Goal: Task Accomplishment & Management: Use online tool/utility

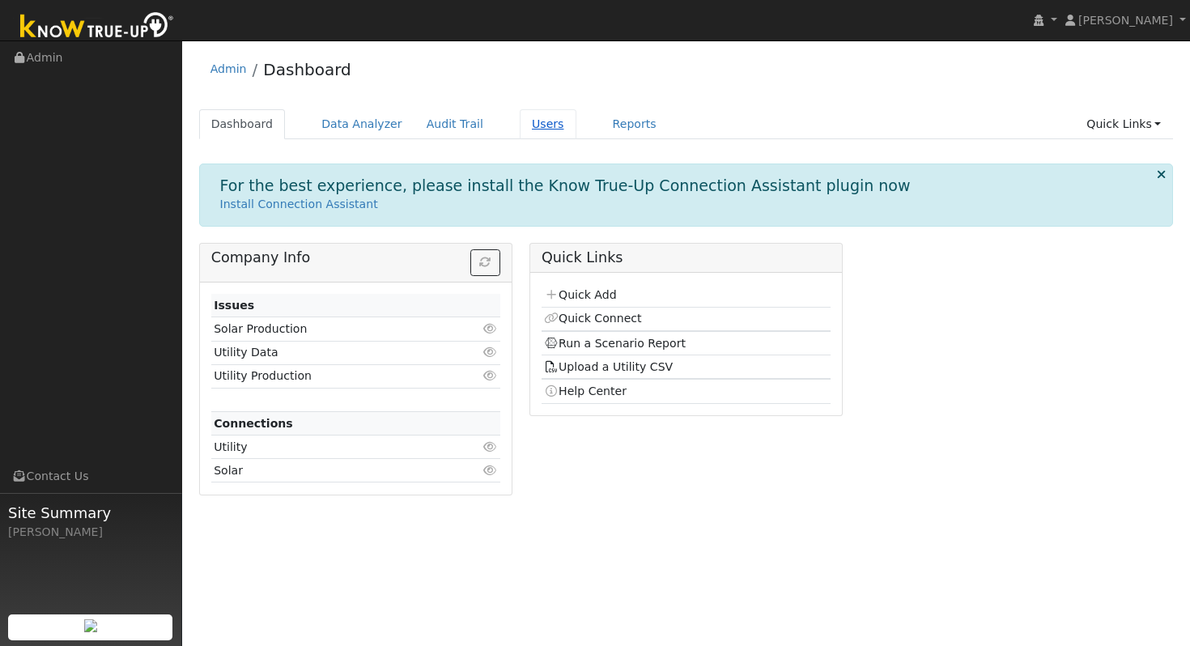
click at [531, 125] on link "Users" at bounding box center [548, 124] width 57 height 30
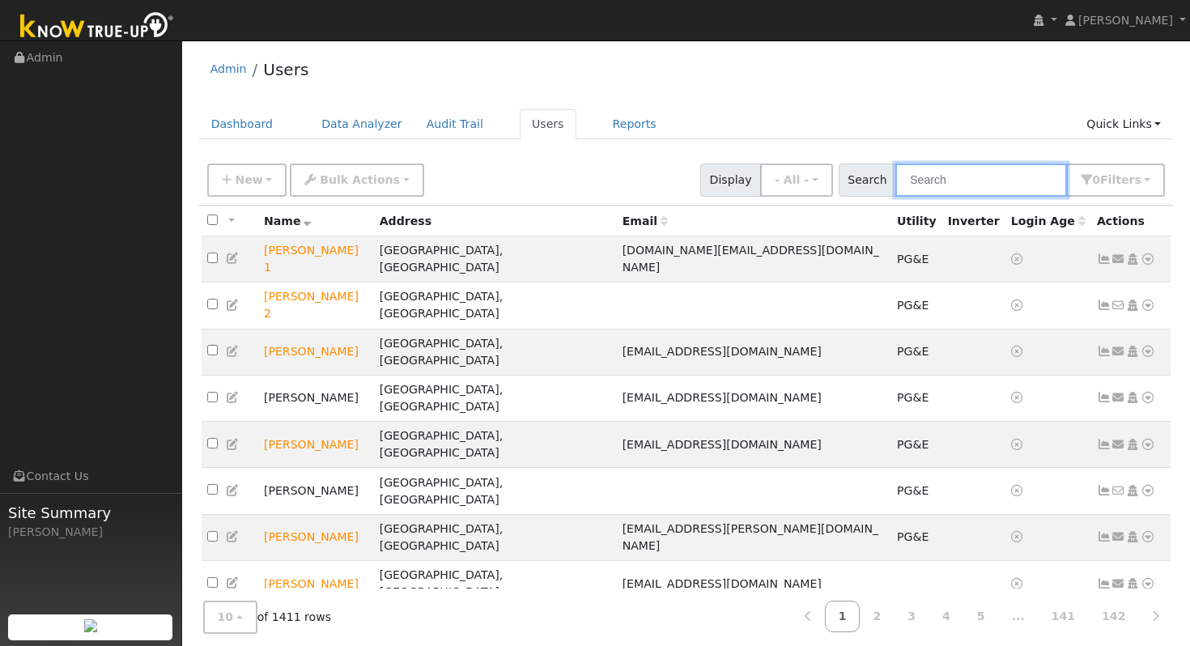
click at [963, 167] on input "text" at bounding box center [981, 180] width 172 height 33
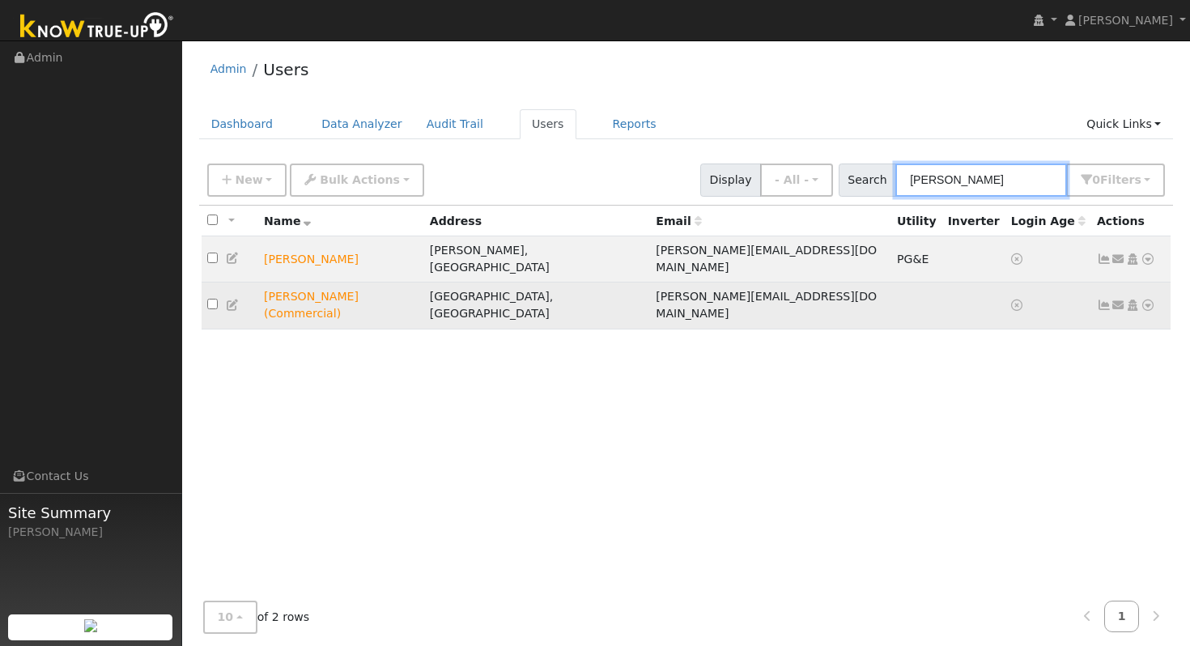
type input "pamela jackson"
click at [386, 283] on td "[PERSON_NAME] (Commercial)" at bounding box center [341, 306] width 166 height 46
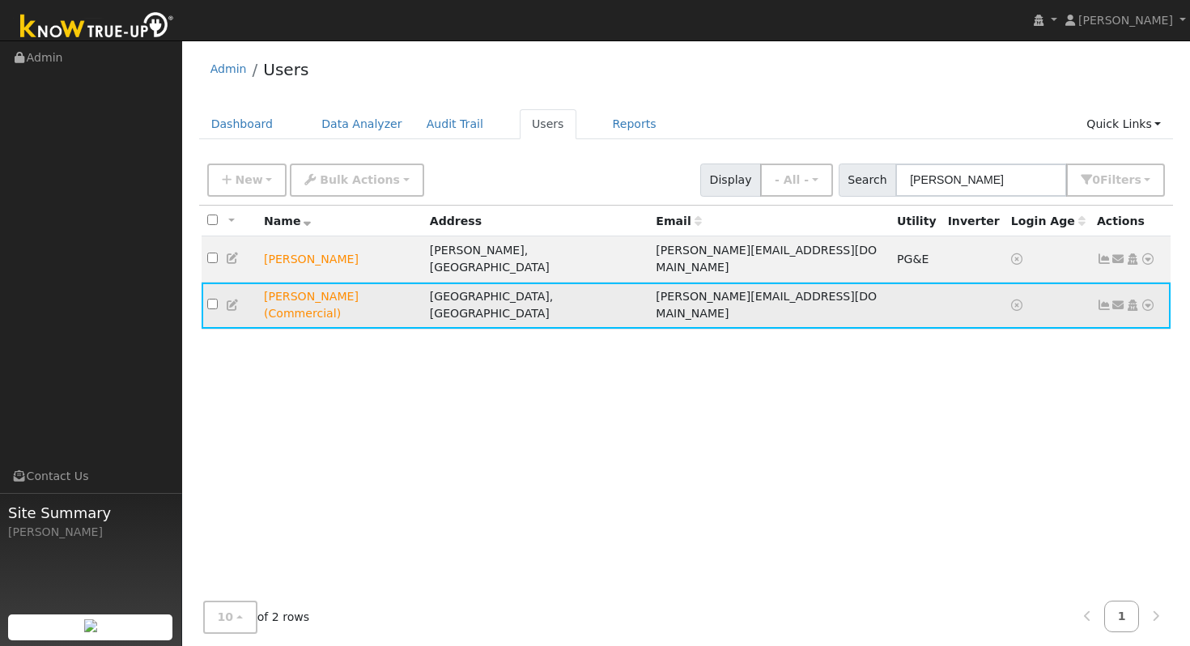
click at [236, 300] on icon at bounding box center [233, 305] width 15 height 11
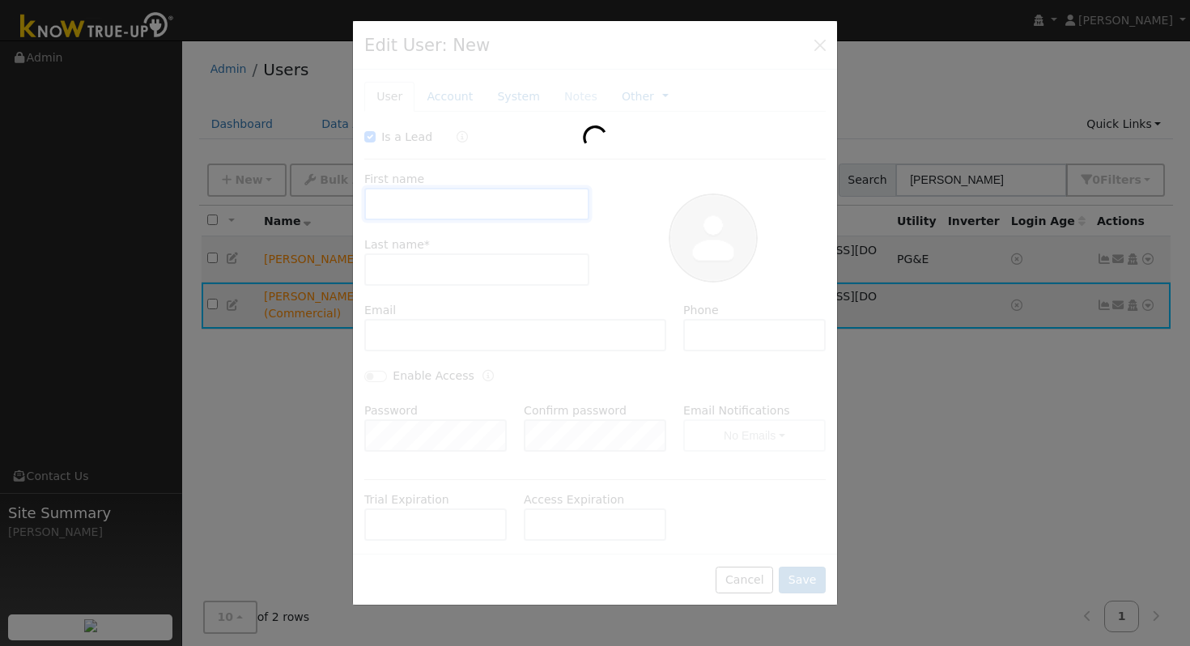
checkbox input "true"
type input "Pamela"
type input "Jackson (Commercial)"
type input "jackson@pcjlawinc.com"
type input "(707) 249-1868"
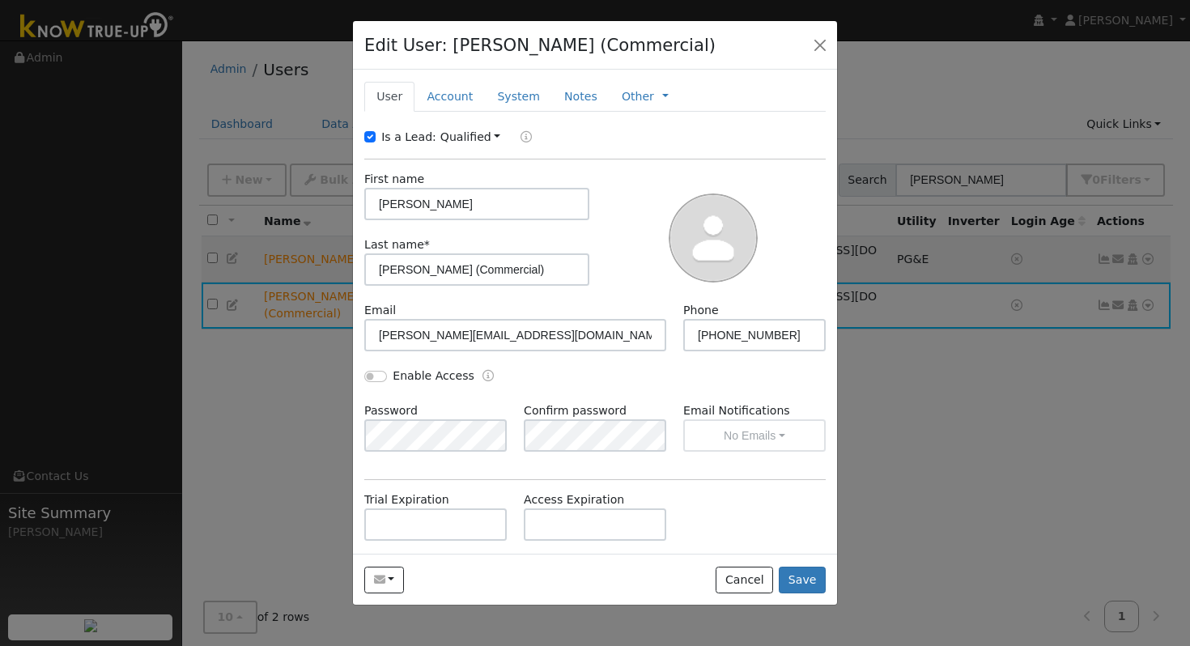
click at [604, 195] on div at bounding box center [713, 236] width 236 height 131
click at [760, 487] on div "Is a Lead: Qualified Unqualified Qualified First name Pamela Last name * Jackso…" at bounding box center [594, 408] width 461 height 559
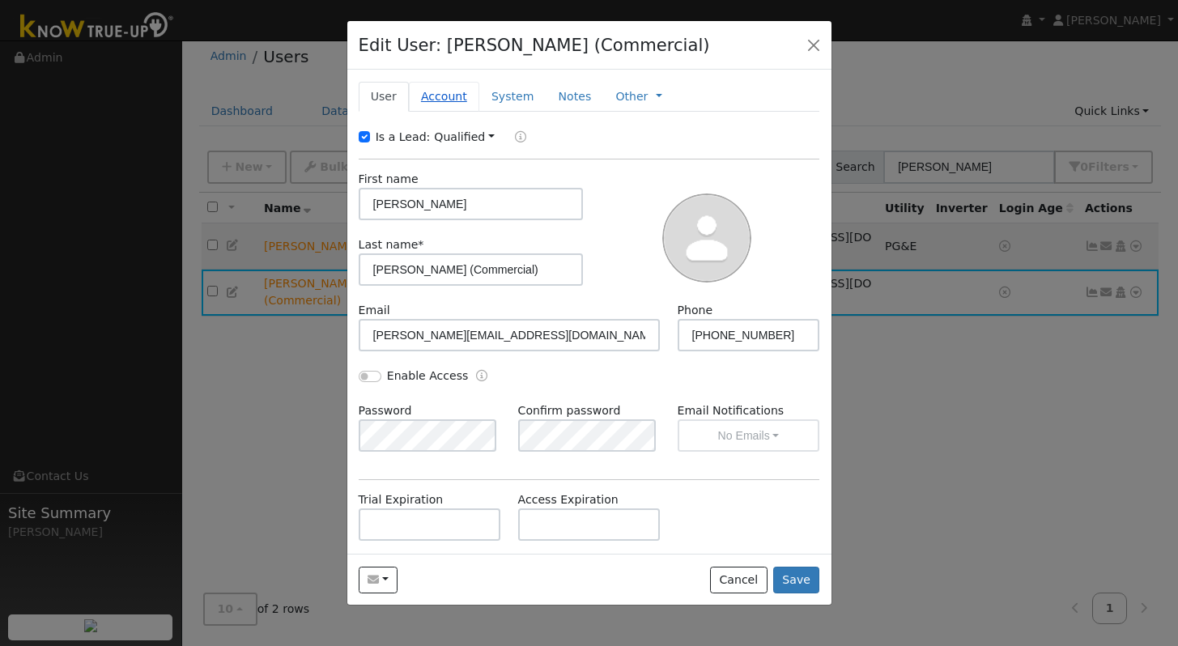
click at [448, 90] on link "Account" at bounding box center [444, 97] width 70 height 30
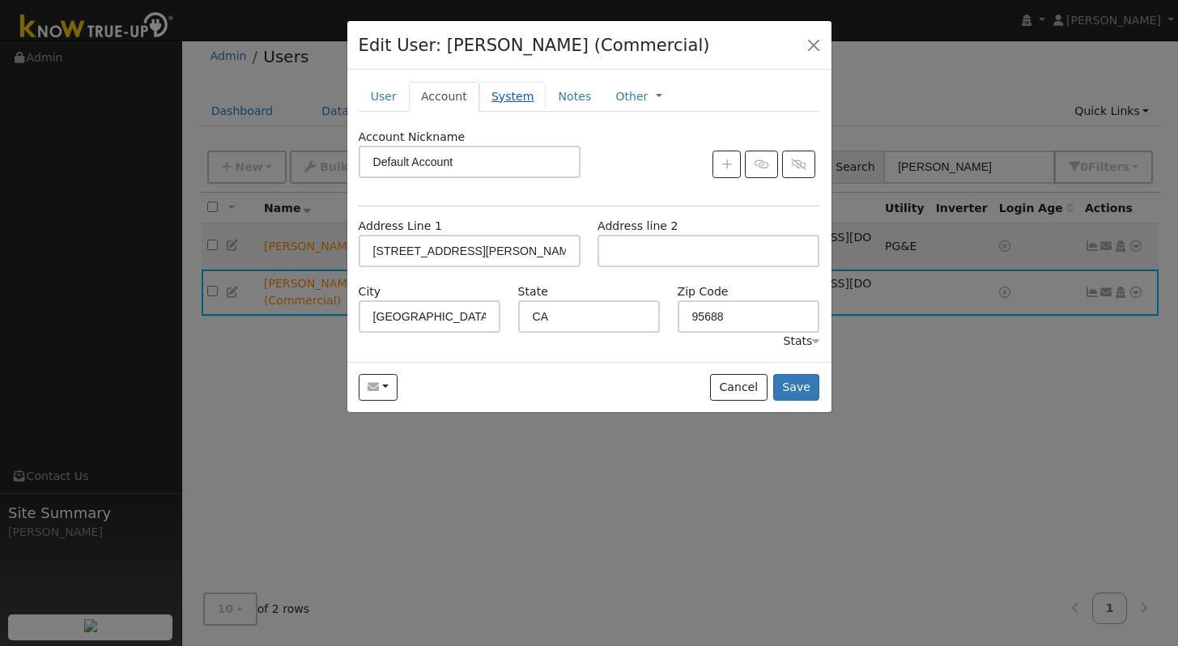
click at [517, 101] on link "System" at bounding box center [512, 97] width 67 height 30
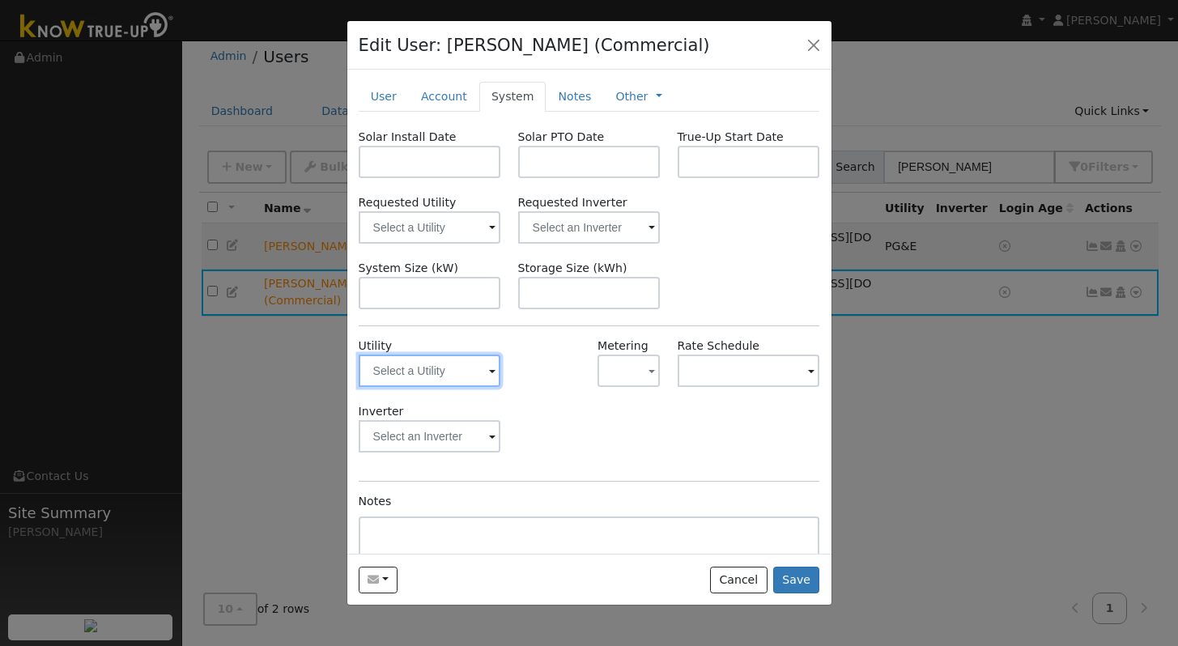
click at [453, 366] on input "text" at bounding box center [430, 371] width 142 height 32
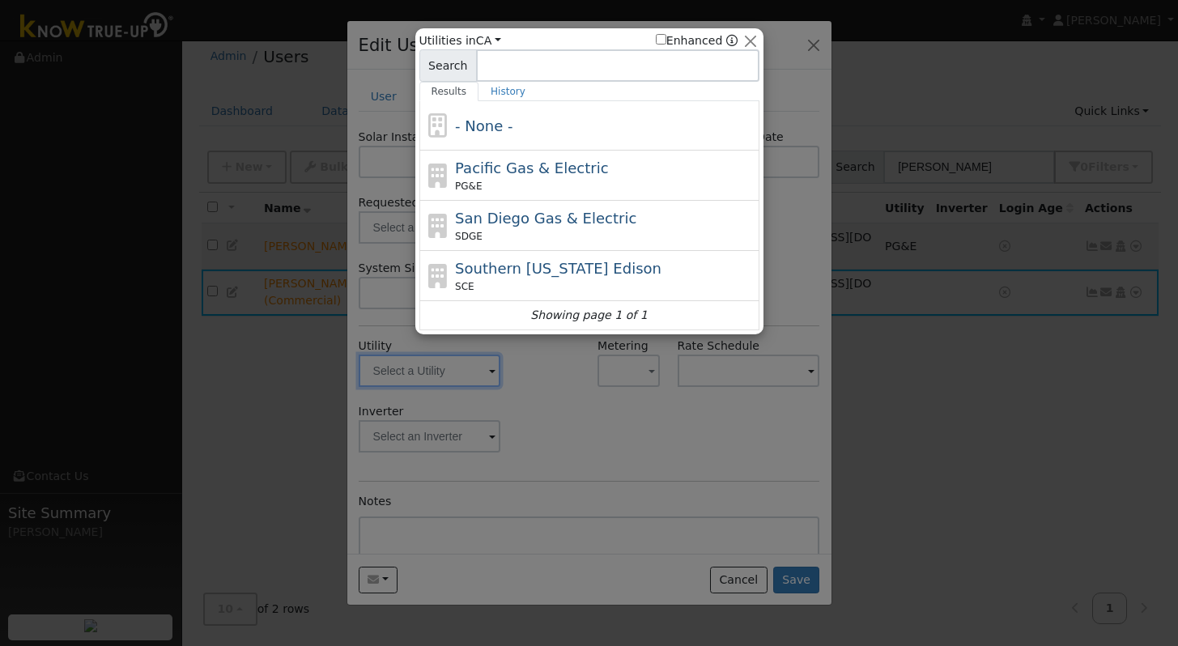
click at [458, 369] on div at bounding box center [589, 323] width 1178 height 646
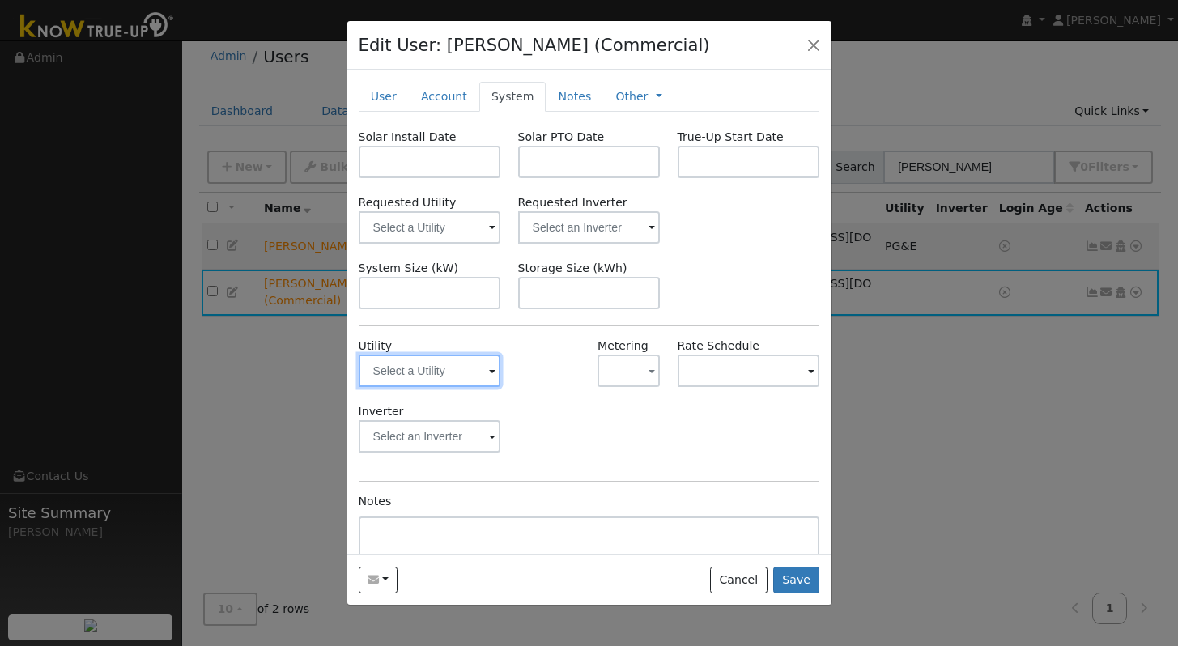
click at [458, 369] on input "text" at bounding box center [430, 371] width 142 height 32
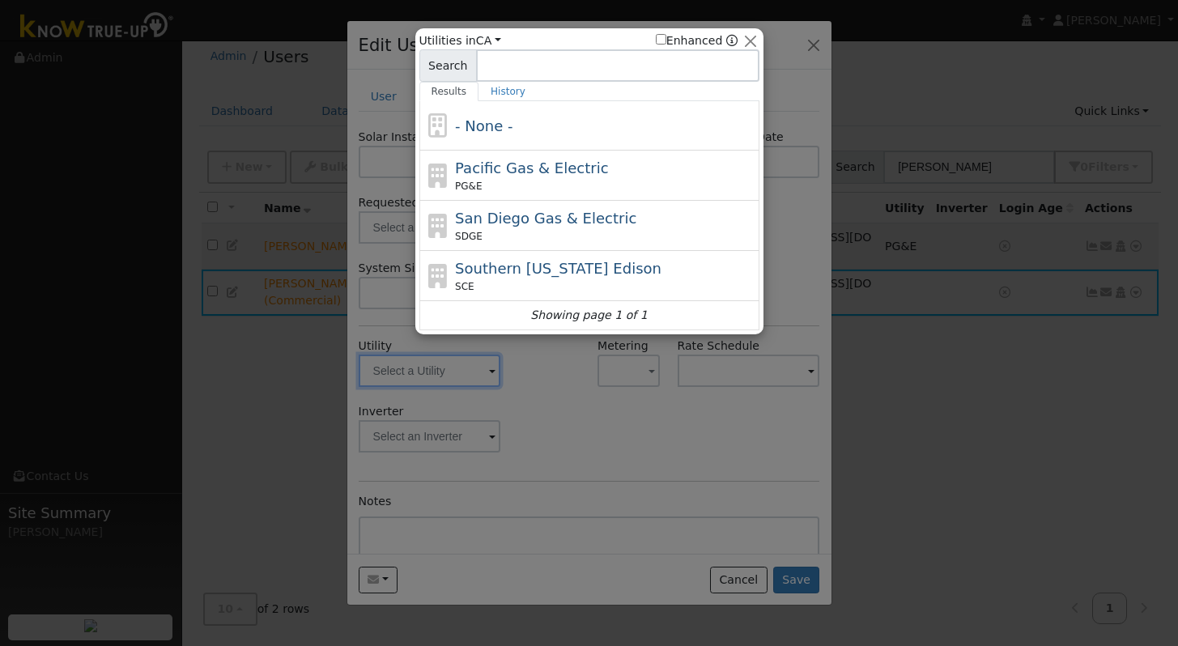
click at [528, 168] on span "Pacific Gas & Electric" at bounding box center [531, 167] width 153 height 17
type input "PG&E"
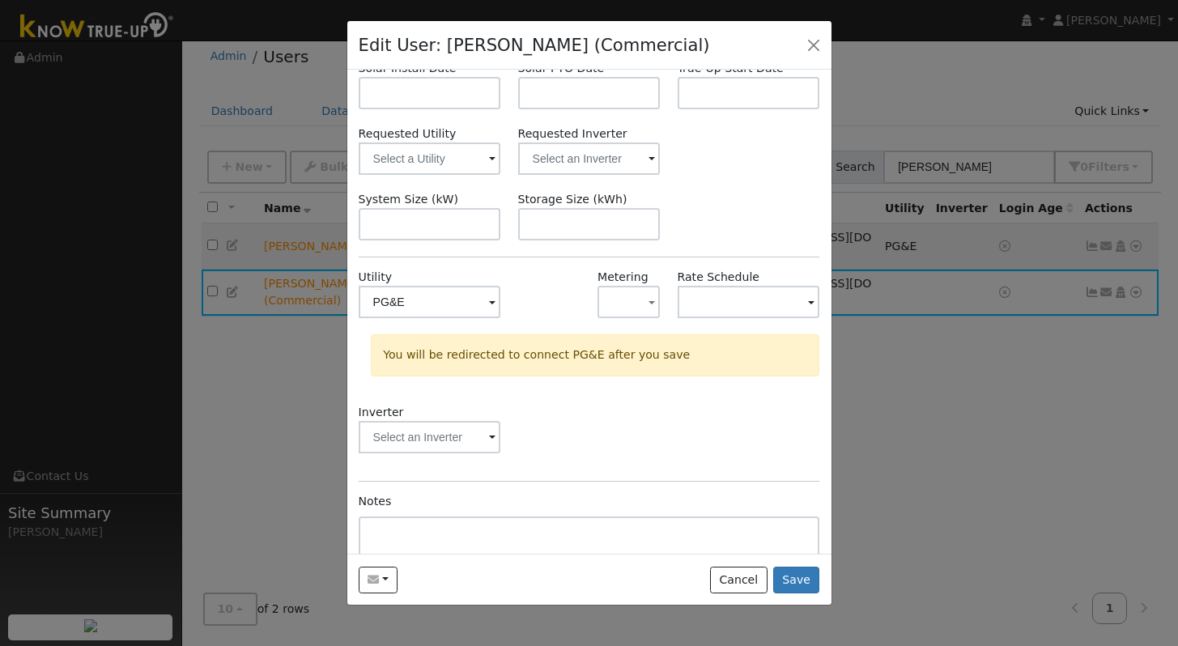
scroll to position [164, 0]
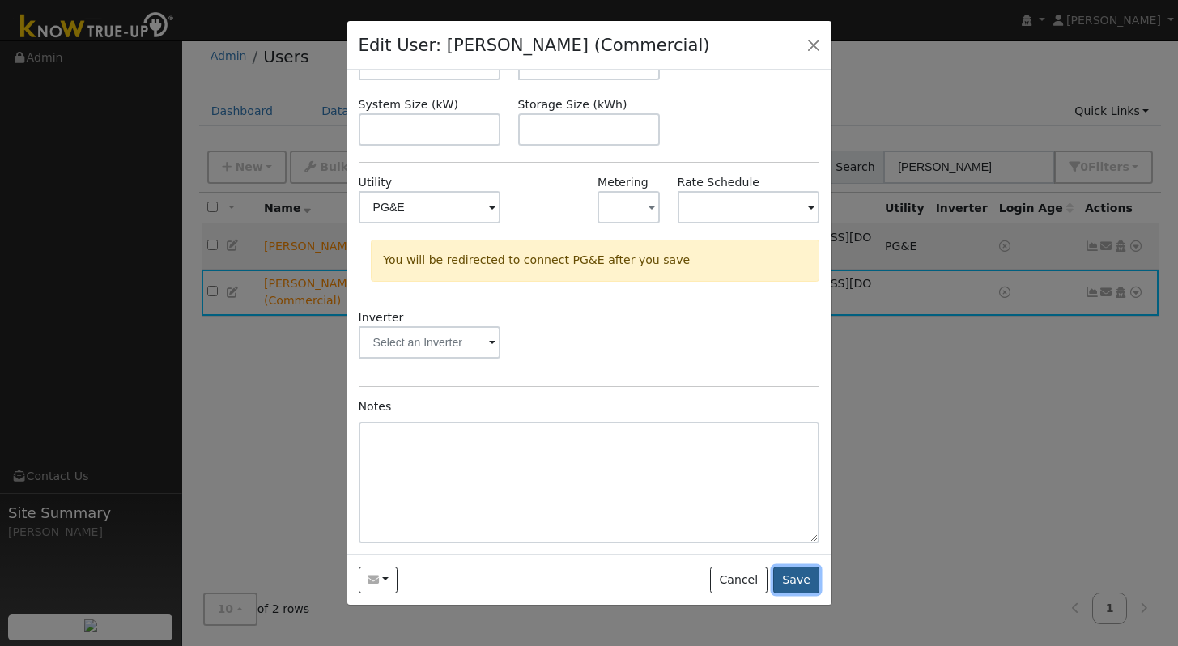
click at [802, 587] on button "Save" at bounding box center [796, 581] width 47 height 28
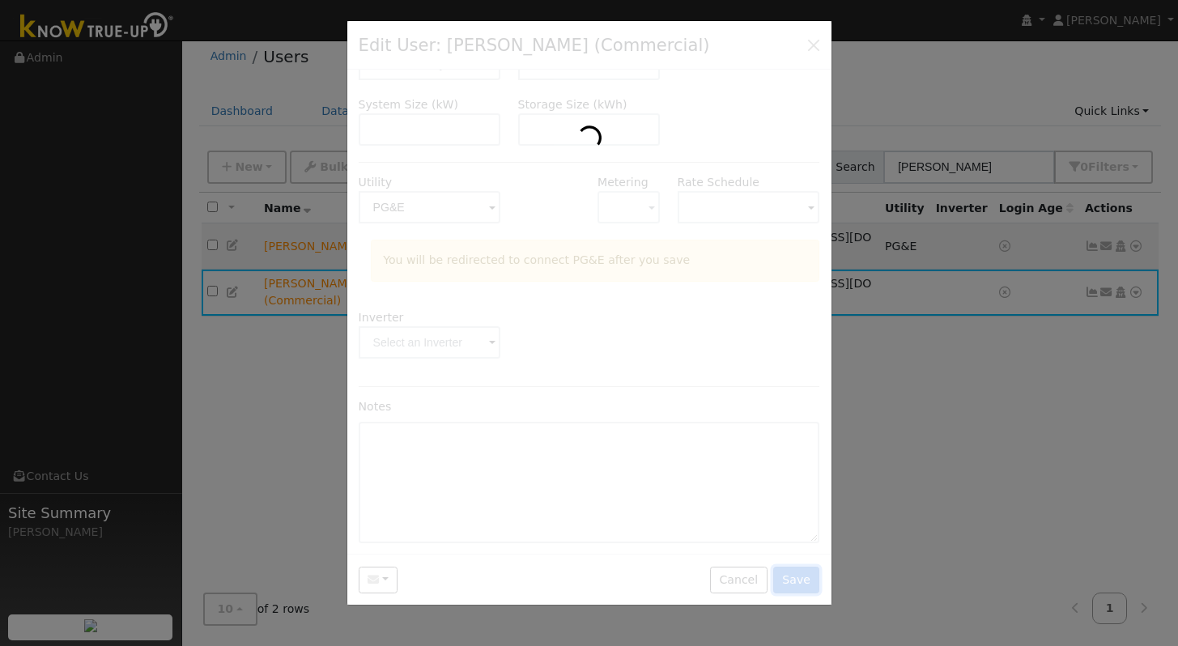
scroll to position [0, 0]
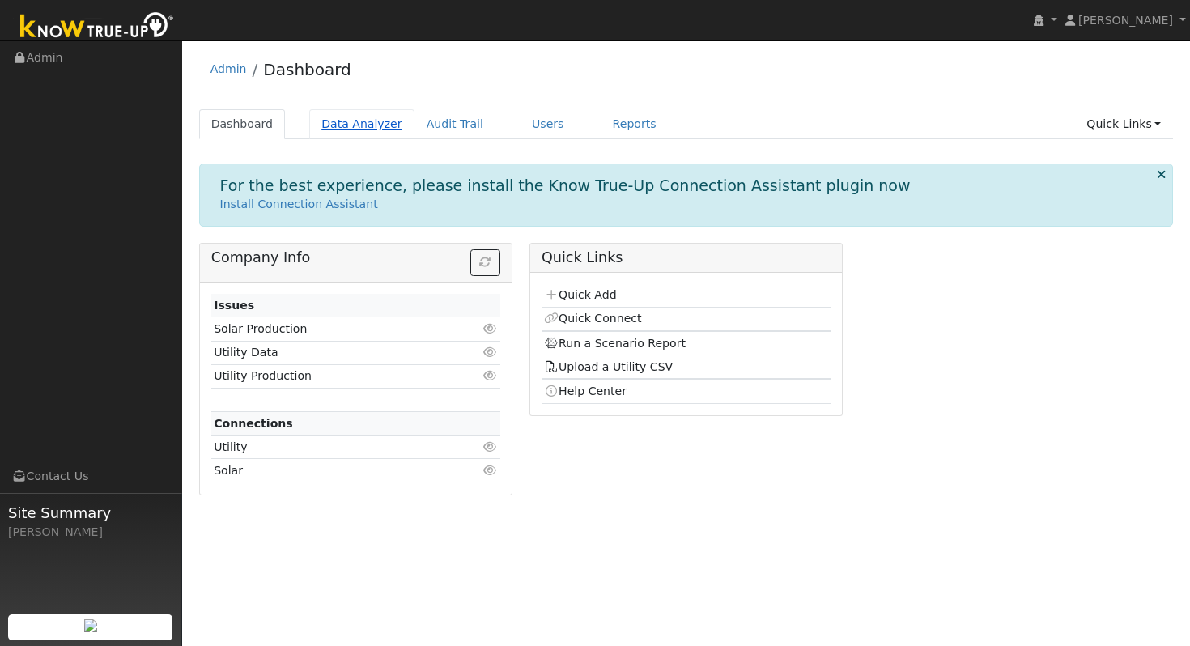
click at [371, 118] on link "Data Analyzer" at bounding box center [361, 124] width 105 height 30
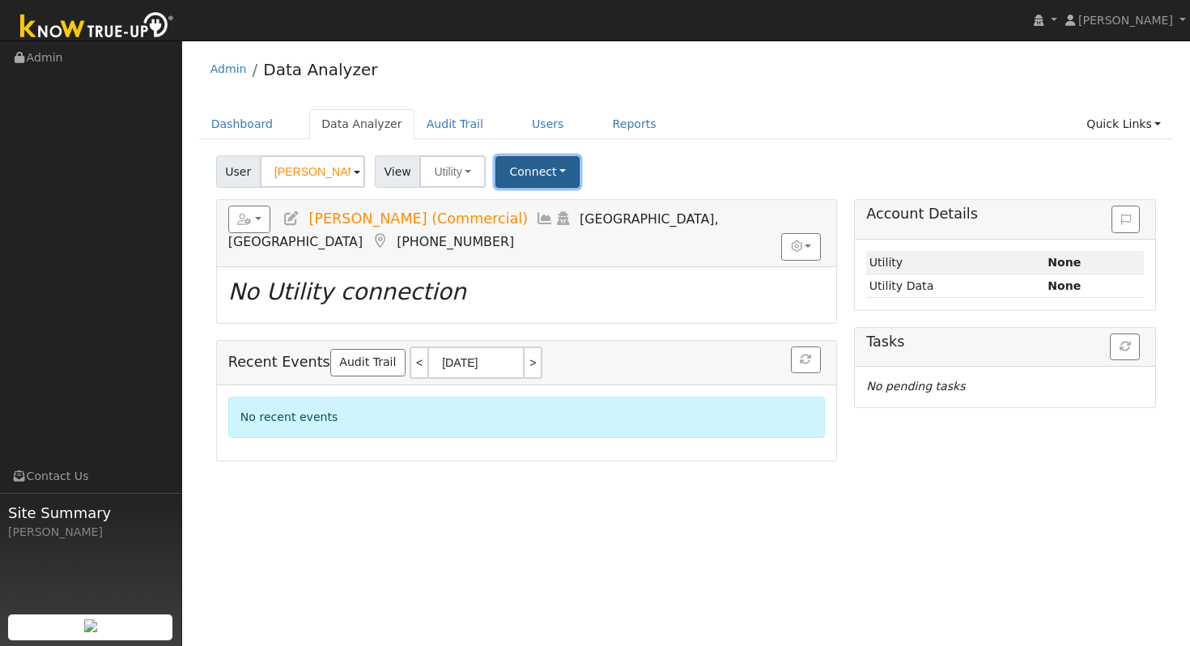
click at [563, 172] on button "Connect" at bounding box center [537, 172] width 84 height 32
click at [596, 207] on link "Select a Provider" at bounding box center [560, 207] width 126 height 23
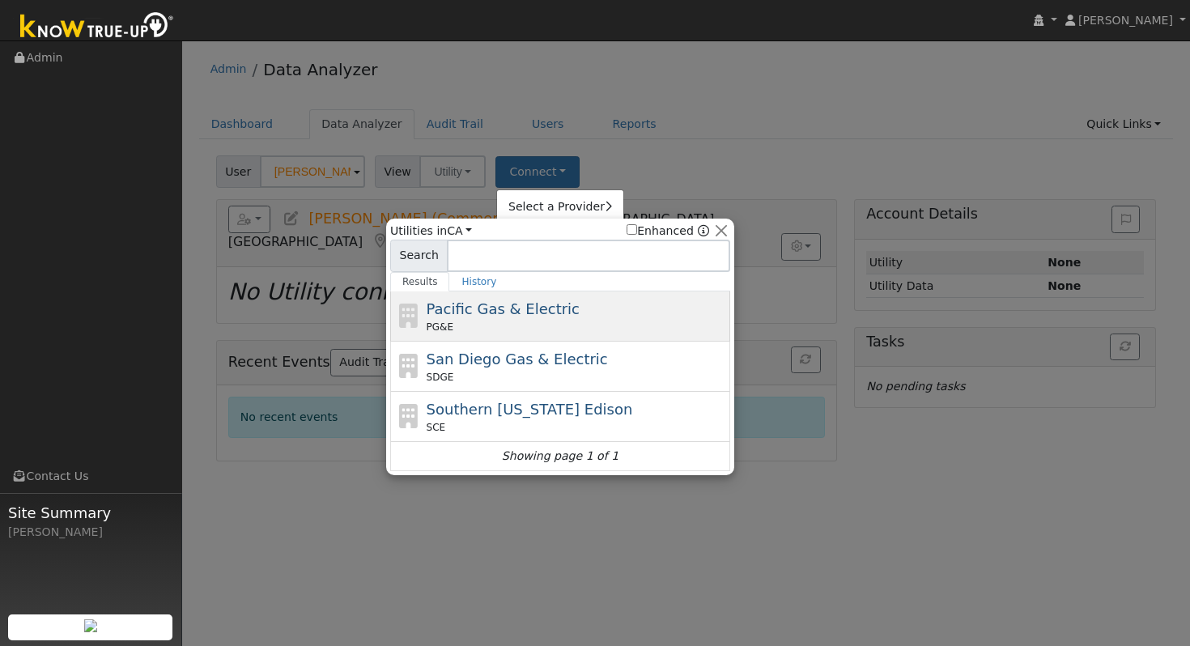
click at [534, 317] on div "Pacific Gas & Electric PG&E" at bounding box center [577, 316] width 300 height 36
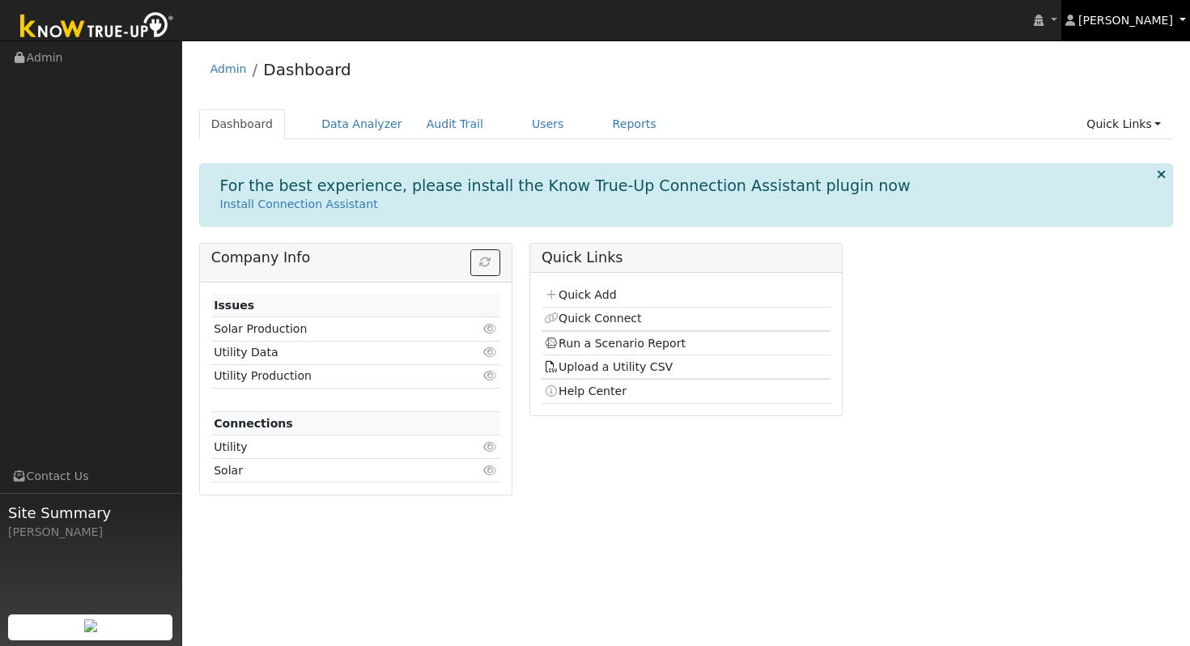
click at [1171, 19] on span "[PERSON_NAME]" at bounding box center [1125, 20] width 95 height 13
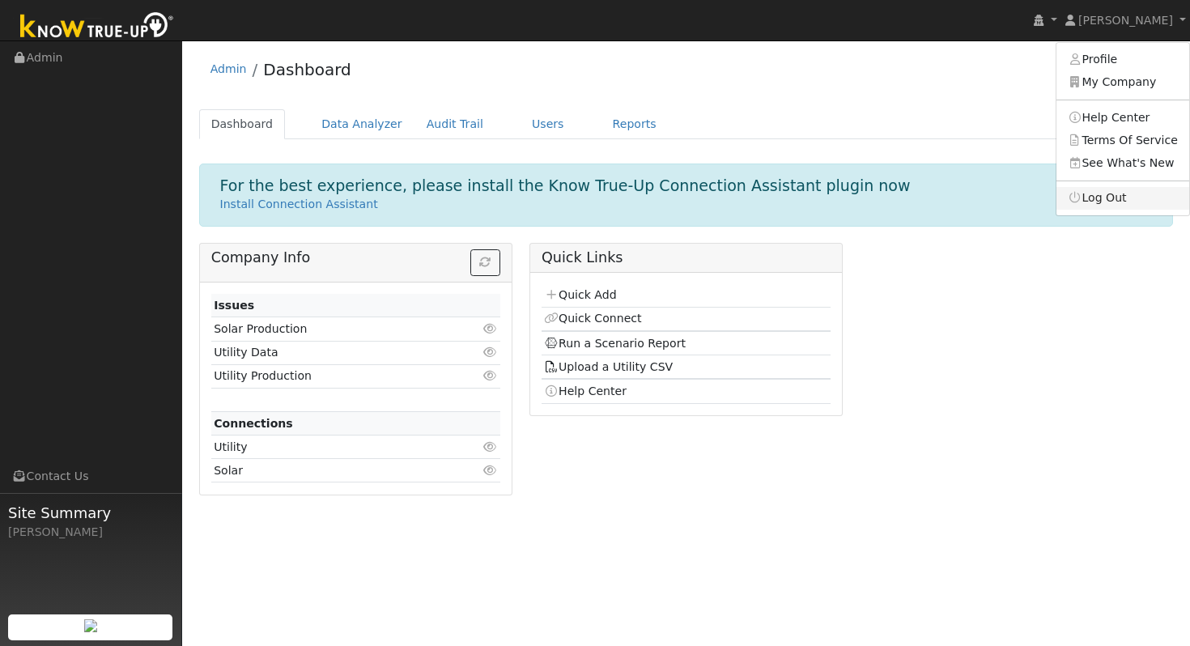
click at [1142, 198] on link "Log Out" at bounding box center [1122, 198] width 133 height 23
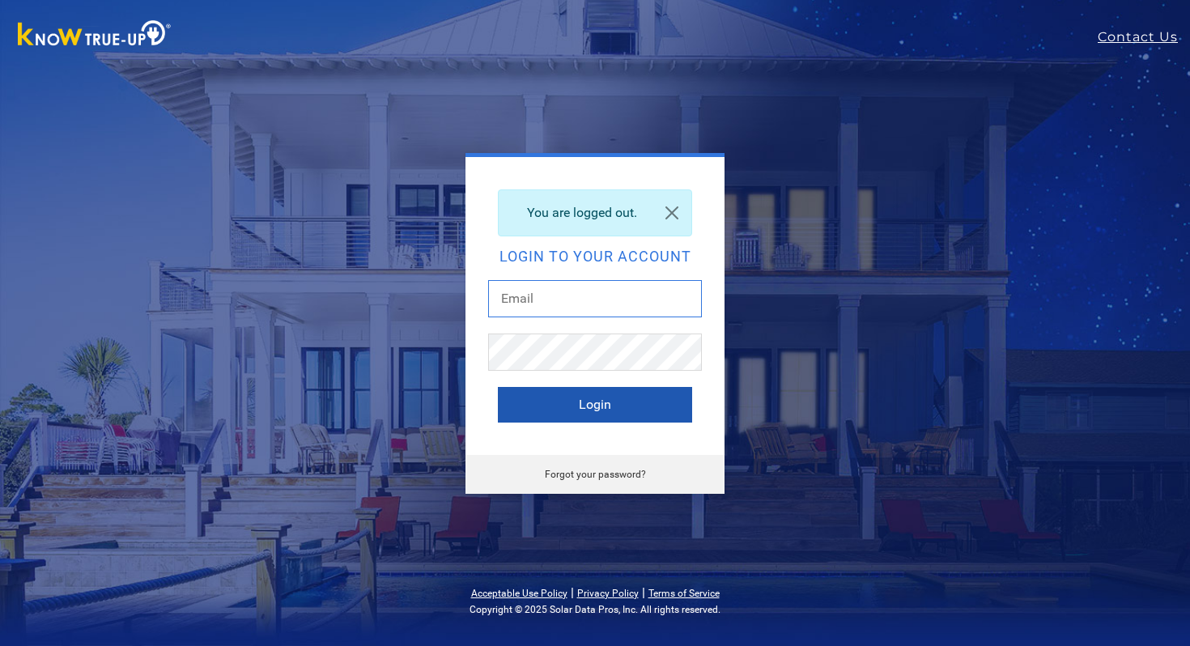
type input "[PERSON_NAME][EMAIL_ADDRESS][PERSON_NAME][DOMAIN_NAME]"
click at [652, 403] on button "Login" at bounding box center [595, 405] width 194 height 36
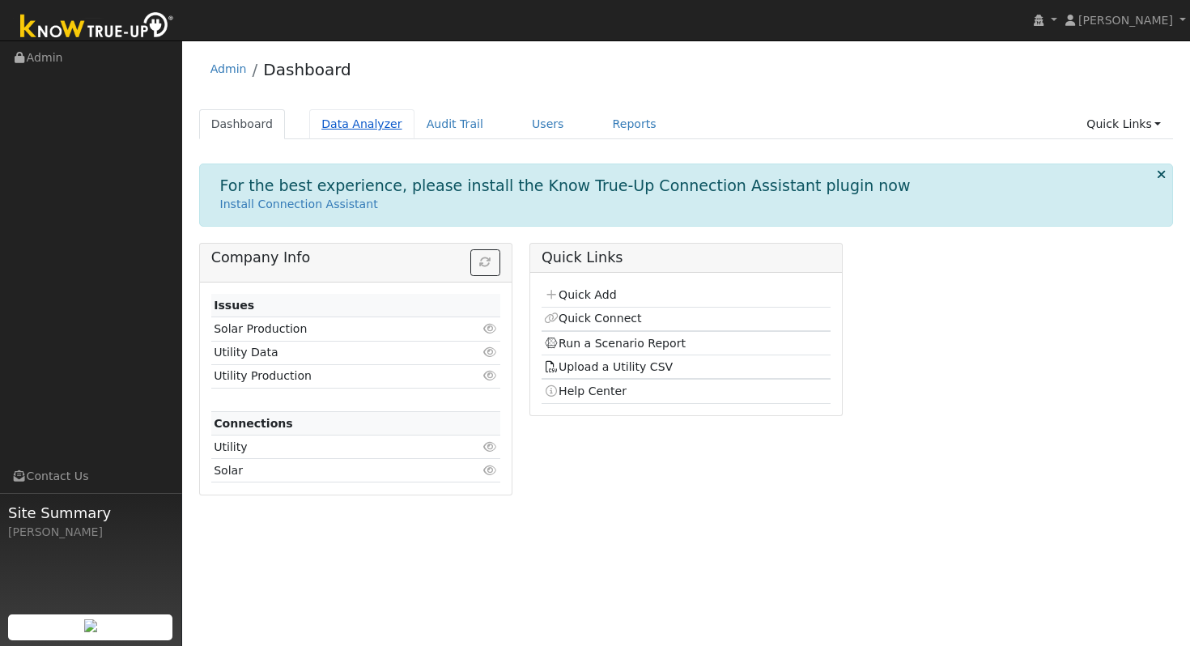
click at [338, 130] on link "Data Analyzer" at bounding box center [361, 124] width 105 height 30
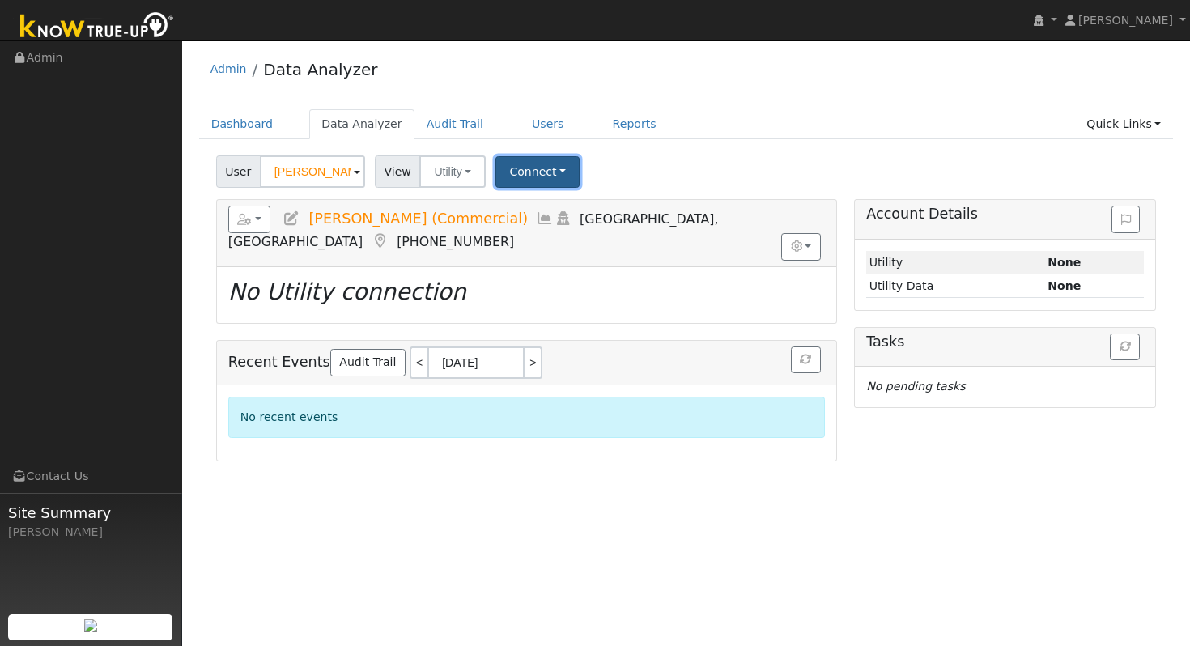
click at [561, 175] on button "Connect" at bounding box center [537, 172] width 84 height 32
click at [587, 212] on link "Select a Provider" at bounding box center [560, 207] width 126 height 23
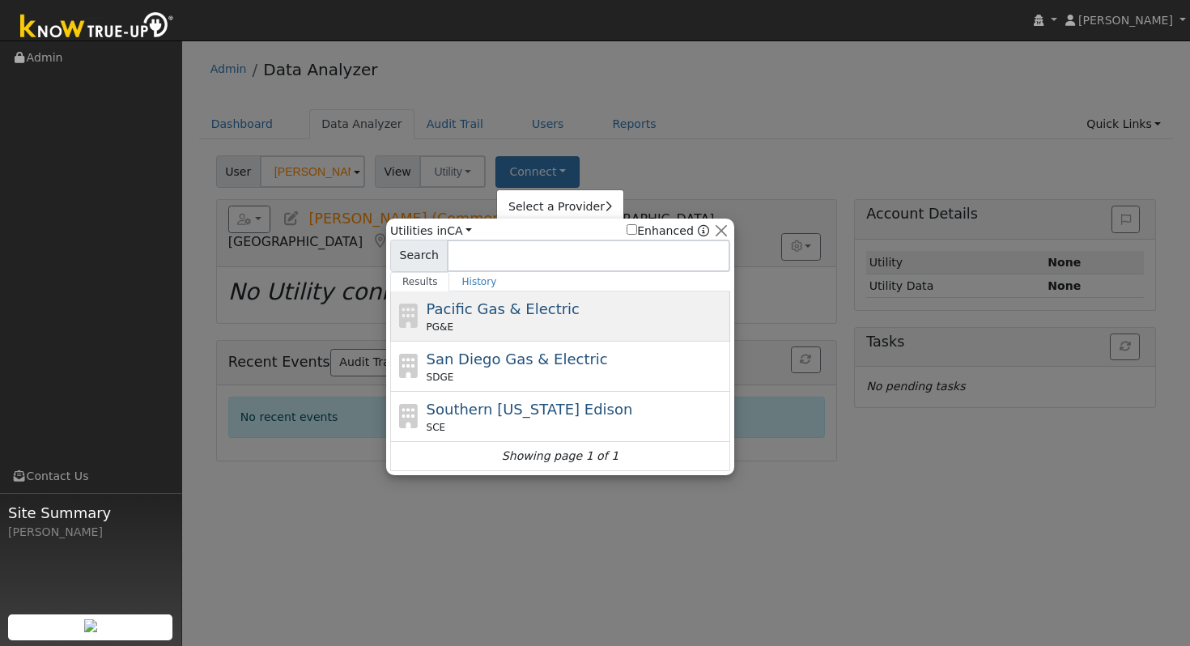
click at [576, 321] on div "PG&E" at bounding box center [577, 327] width 300 height 15
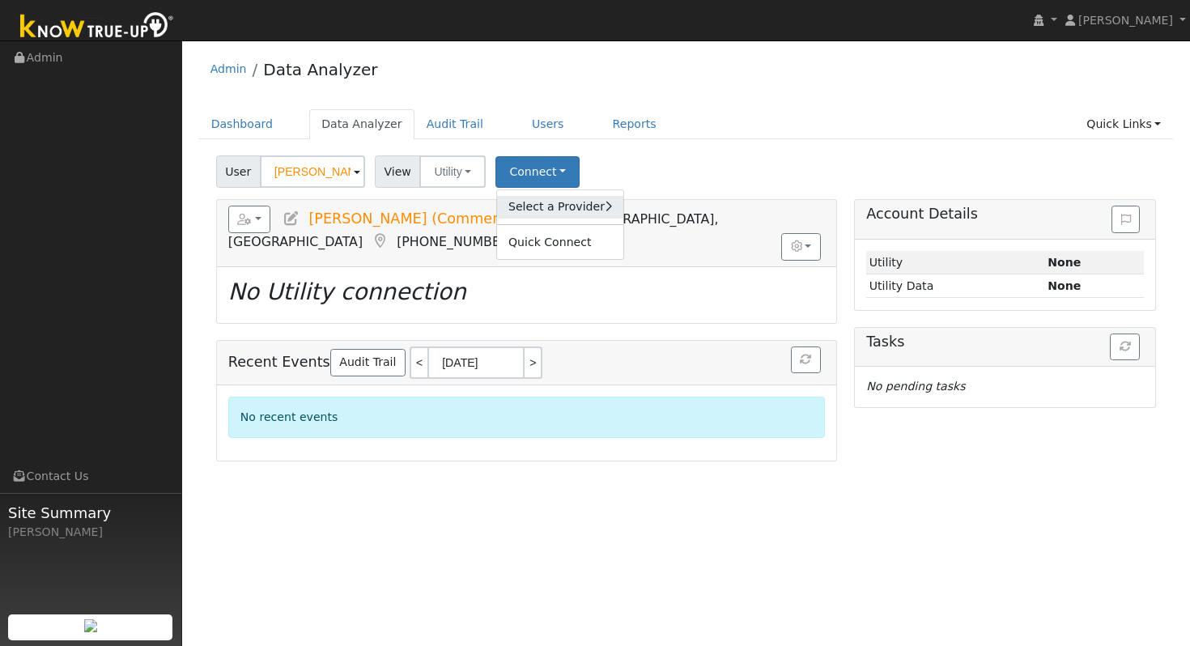
click at [582, 214] on link "Select a Provider" at bounding box center [560, 207] width 126 height 23
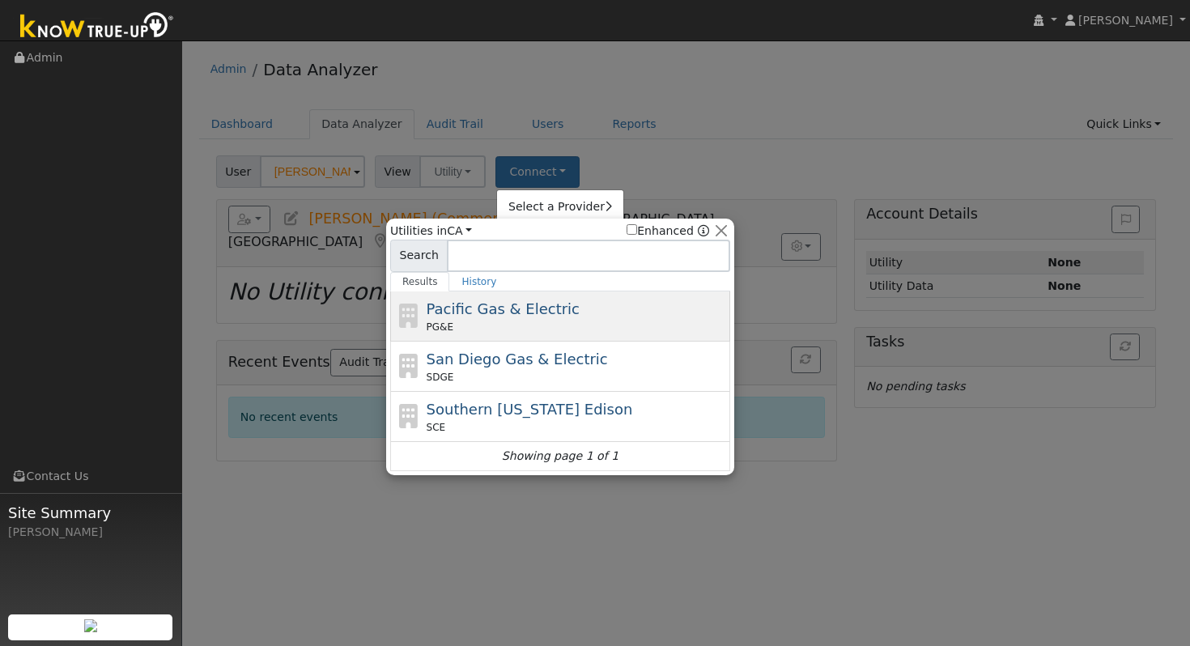
click at [547, 310] on span "Pacific Gas & Electric" at bounding box center [503, 308] width 153 height 17
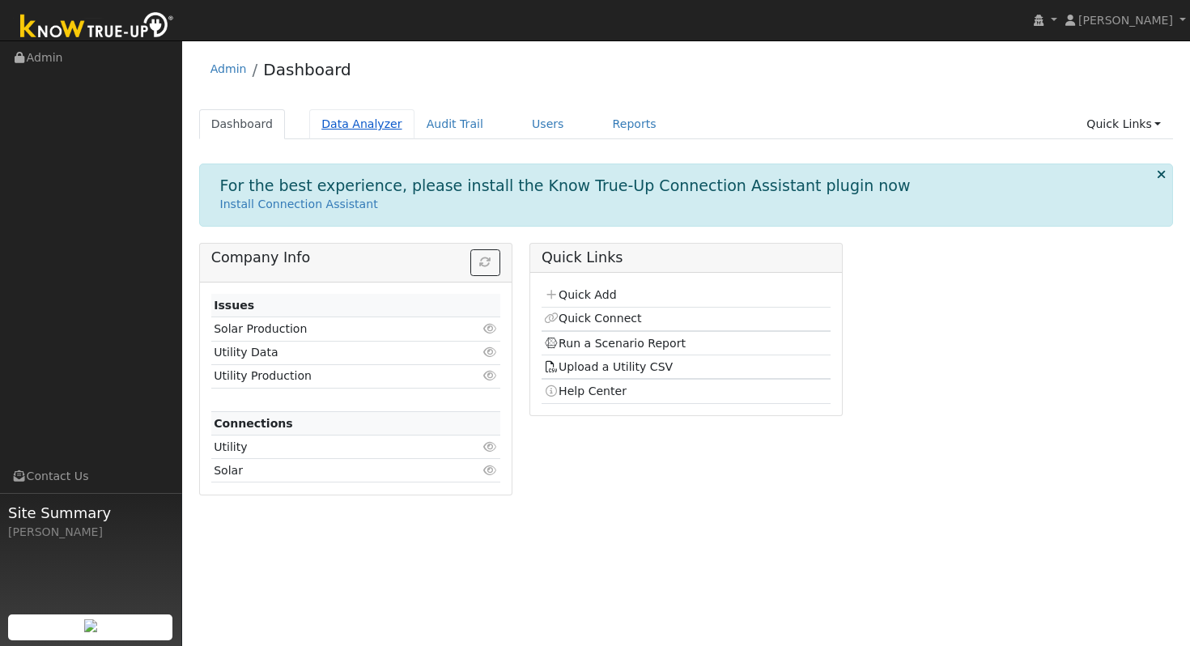
click at [364, 130] on link "Data Analyzer" at bounding box center [361, 124] width 105 height 30
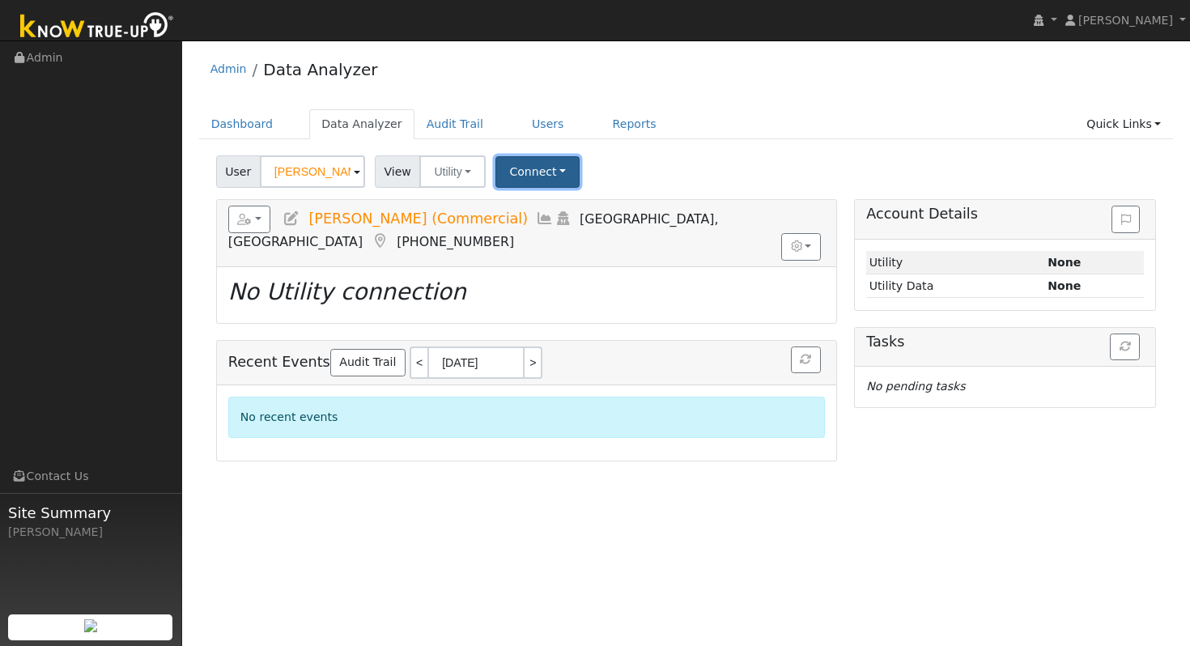
click at [561, 181] on button "Connect" at bounding box center [537, 172] width 84 height 32
click at [578, 205] on link "Select a Provider" at bounding box center [560, 207] width 126 height 23
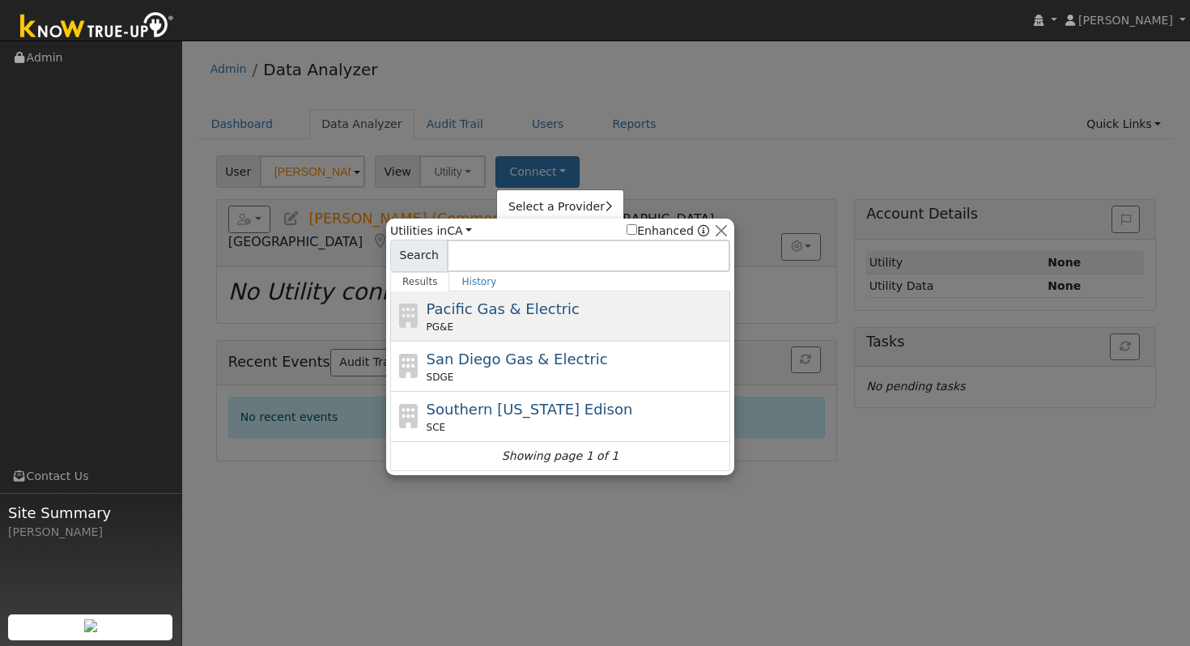
click at [563, 311] on div "Pacific Gas & Electric PG&E" at bounding box center [577, 316] width 300 height 36
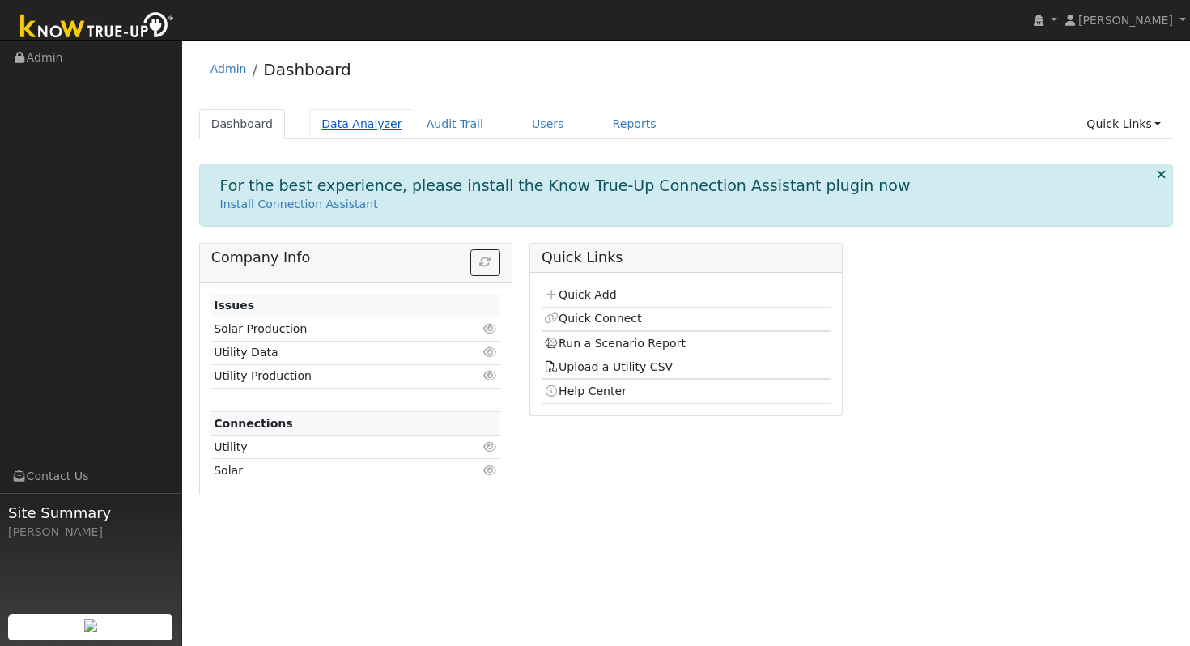
click at [371, 124] on link "Data Analyzer" at bounding box center [361, 124] width 105 height 30
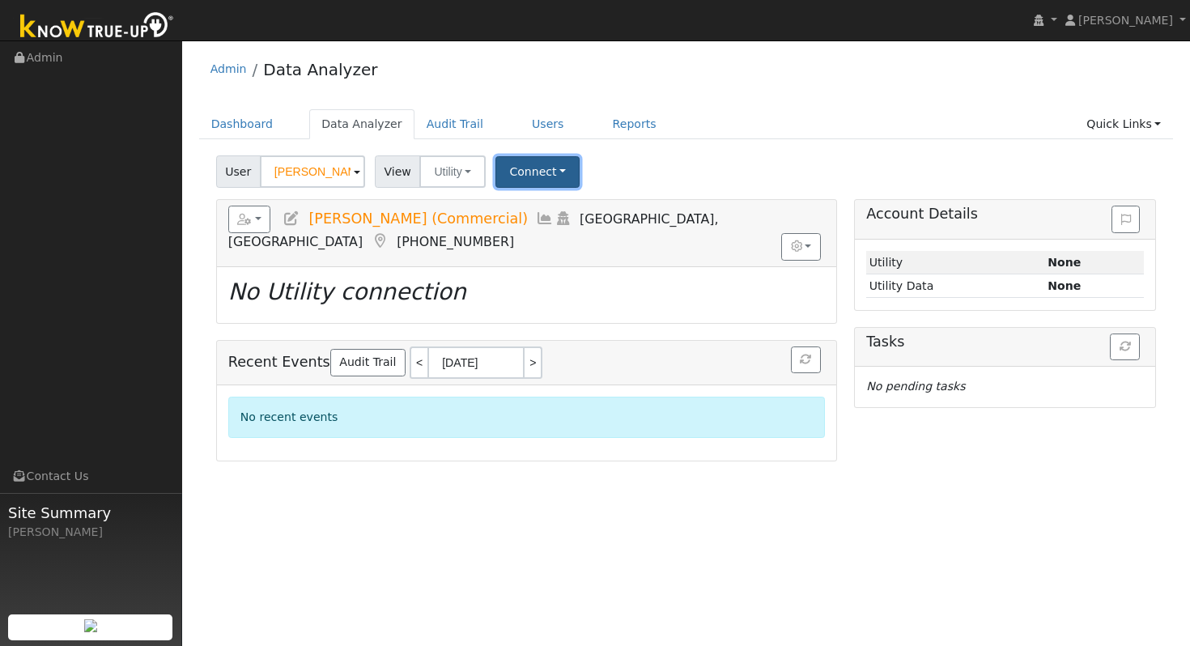
click at [568, 167] on button "Connect" at bounding box center [537, 172] width 84 height 32
click at [577, 209] on link "Select a Provider" at bounding box center [560, 207] width 126 height 23
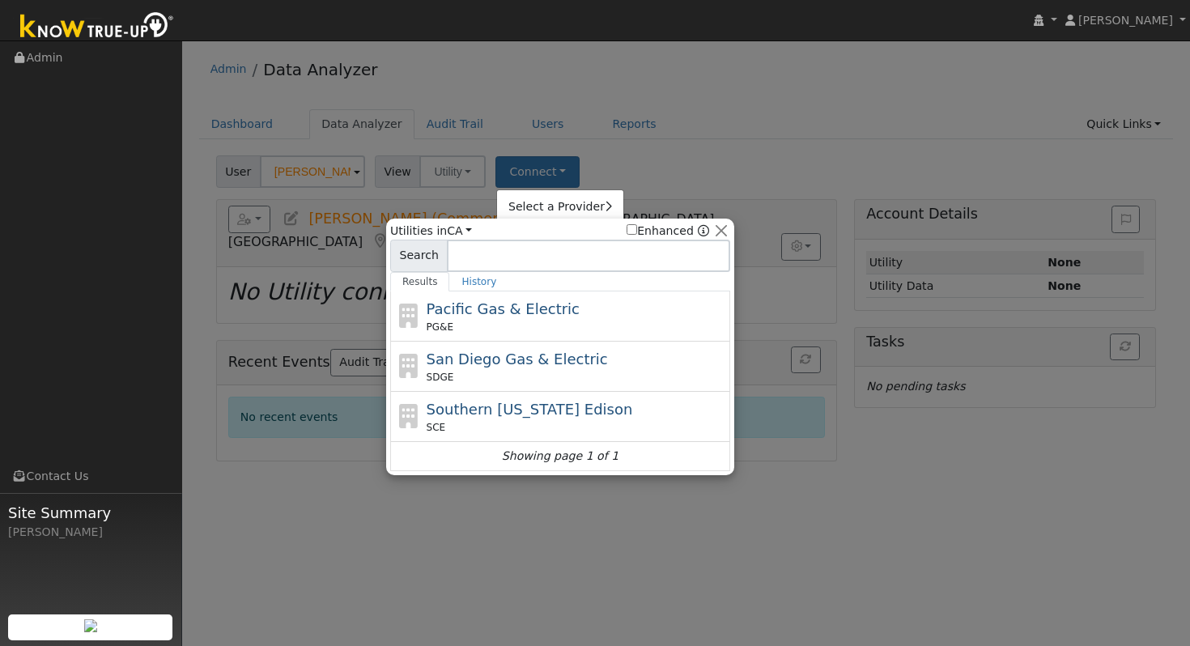
click at [608, 305] on div "Pacific Gas & Electric PG&E" at bounding box center [577, 316] width 300 height 36
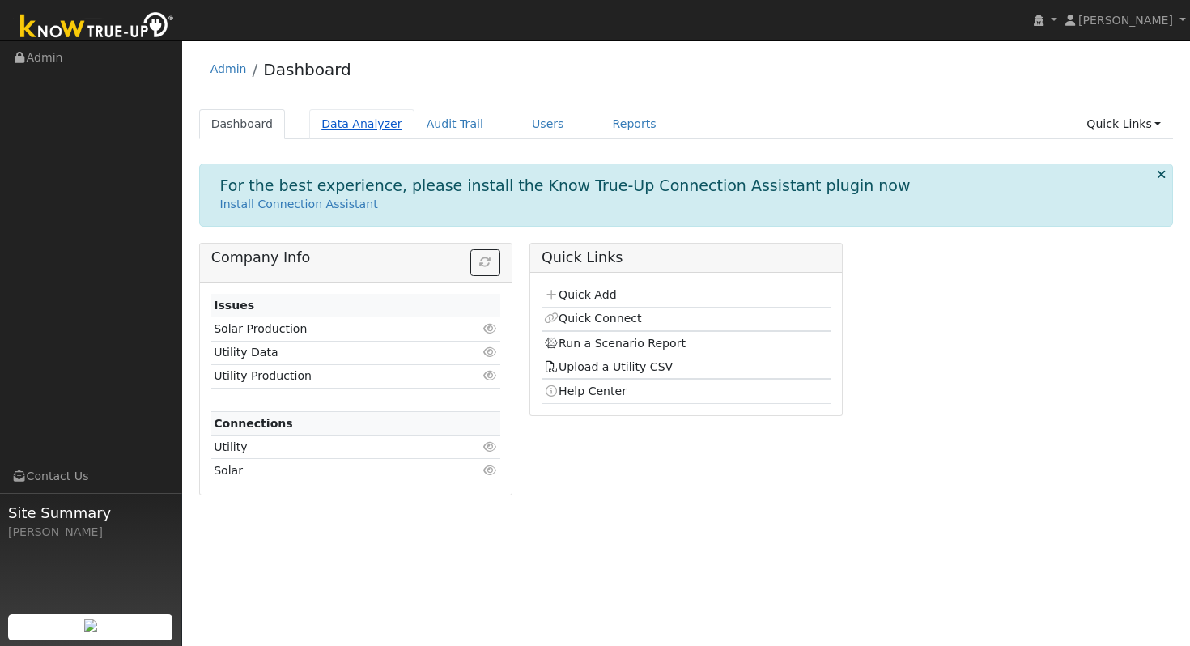
click at [334, 122] on link "Data Analyzer" at bounding box center [361, 124] width 105 height 30
click at [383, 126] on link "Data Analyzer" at bounding box center [361, 124] width 105 height 30
click at [368, 118] on link "Data Analyzer" at bounding box center [361, 124] width 105 height 30
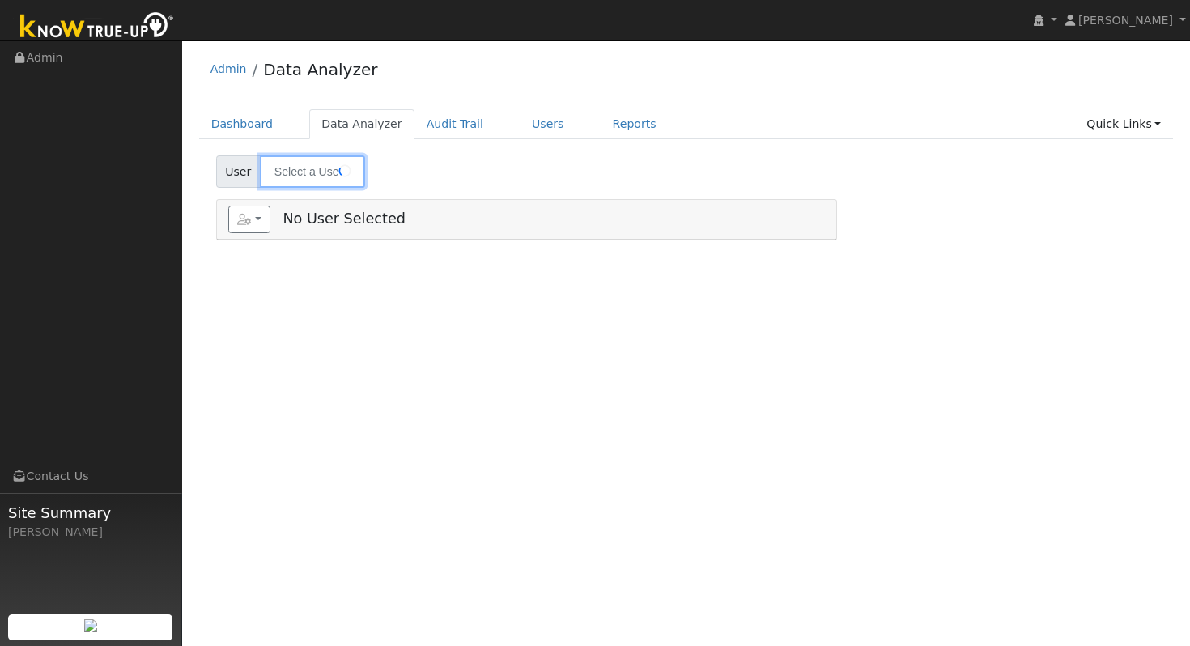
type input "[PERSON_NAME] (Commercial)"
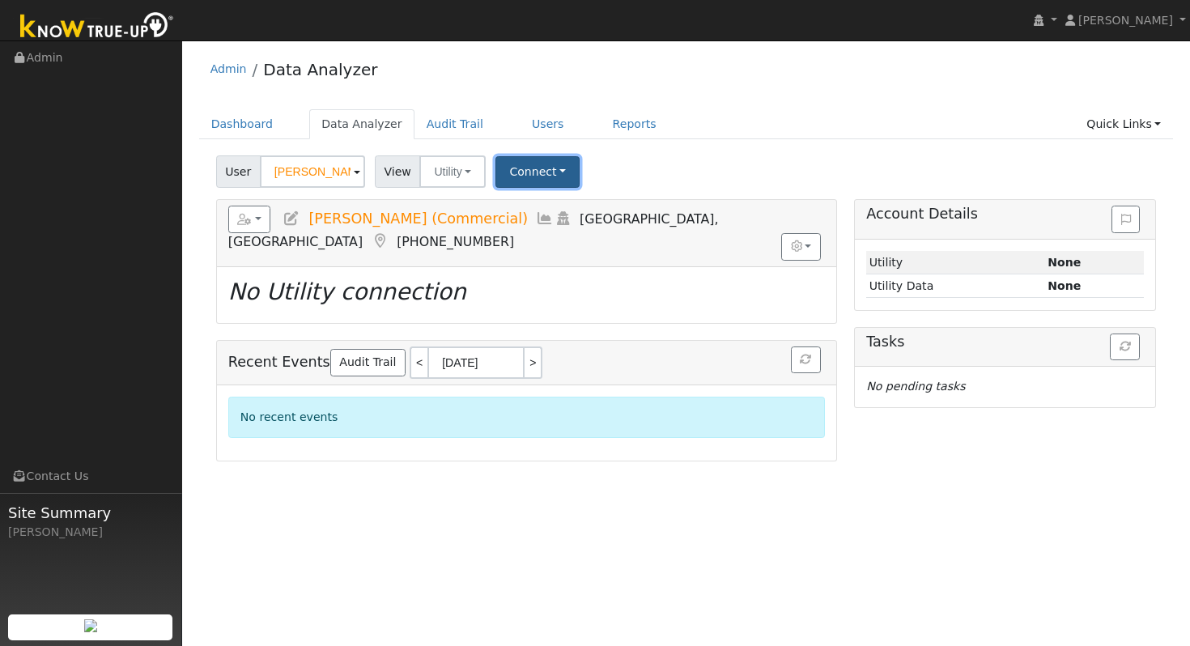
click at [565, 172] on button "Connect" at bounding box center [537, 172] width 84 height 32
click at [580, 210] on link "Select a Provider" at bounding box center [560, 207] width 126 height 23
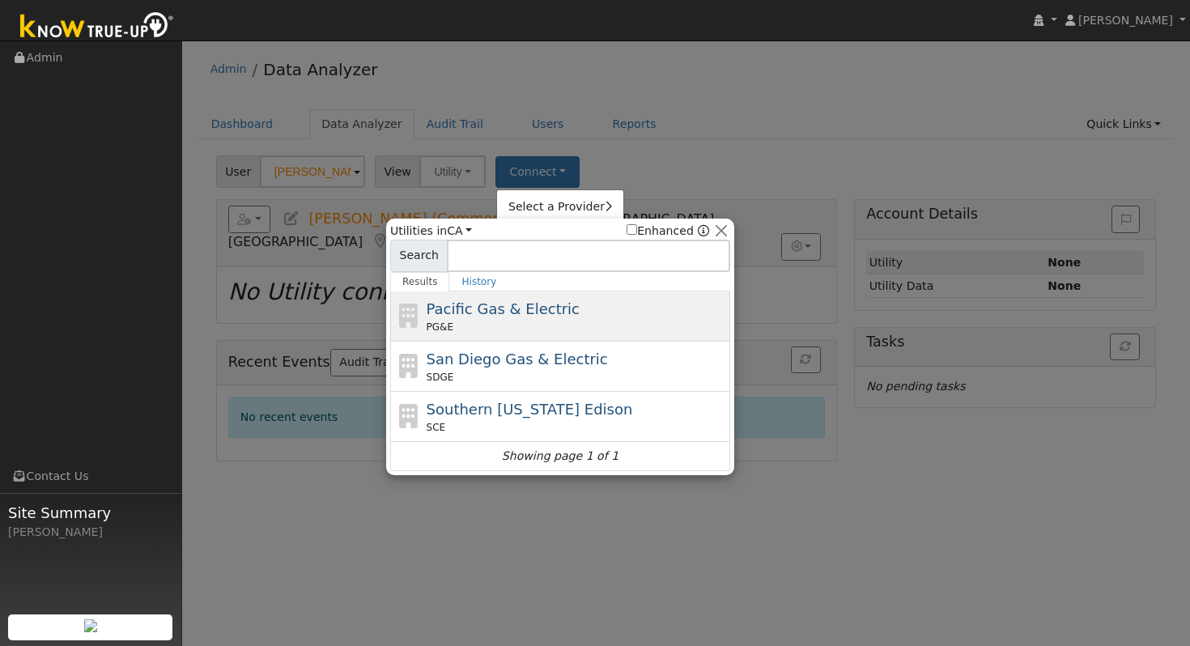
click at [580, 313] on div "Pacific Gas & Electric PG&E" at bounding box center [577, 316] width 300 height 36
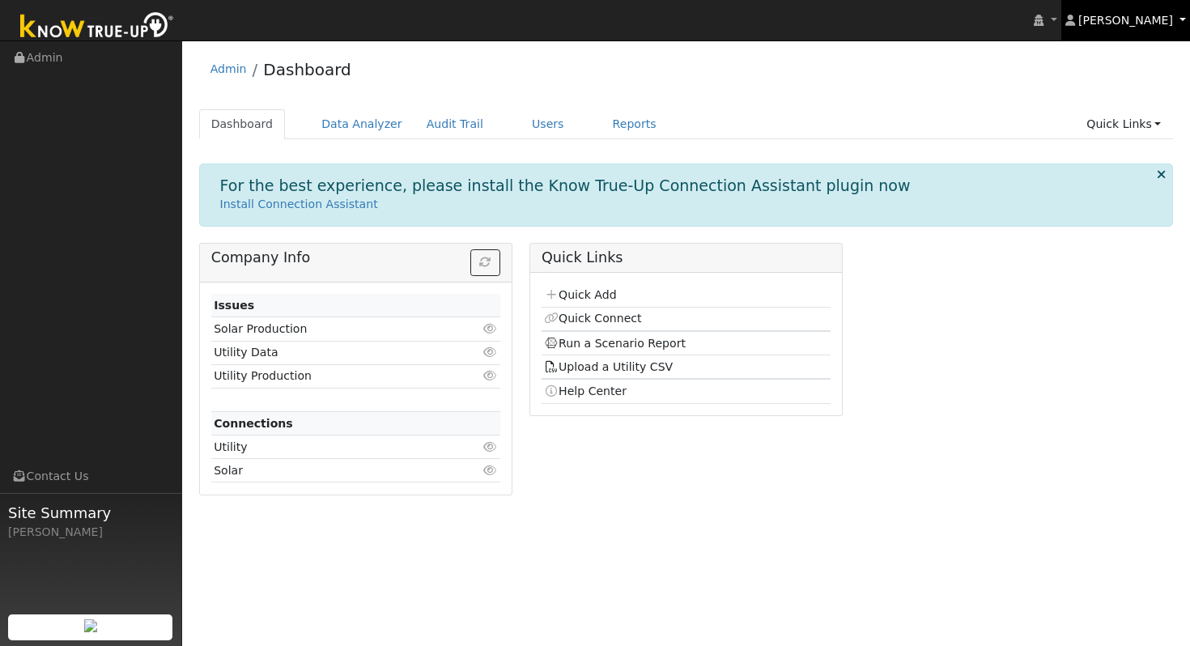
click at [1175, 19] on link "Mark Harlow" at bounding box center [1126, 20] width 130 height 40
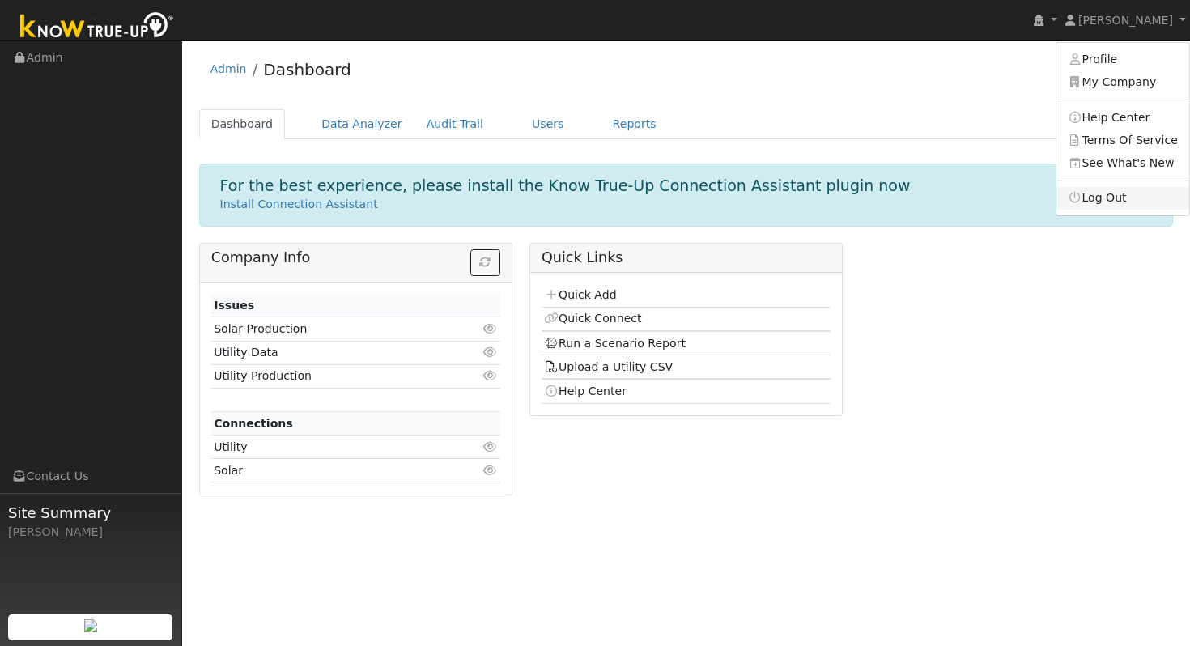
click at [1127, 206] on link "Log Out" at bounding box center [1122, 198] width 133 height 23
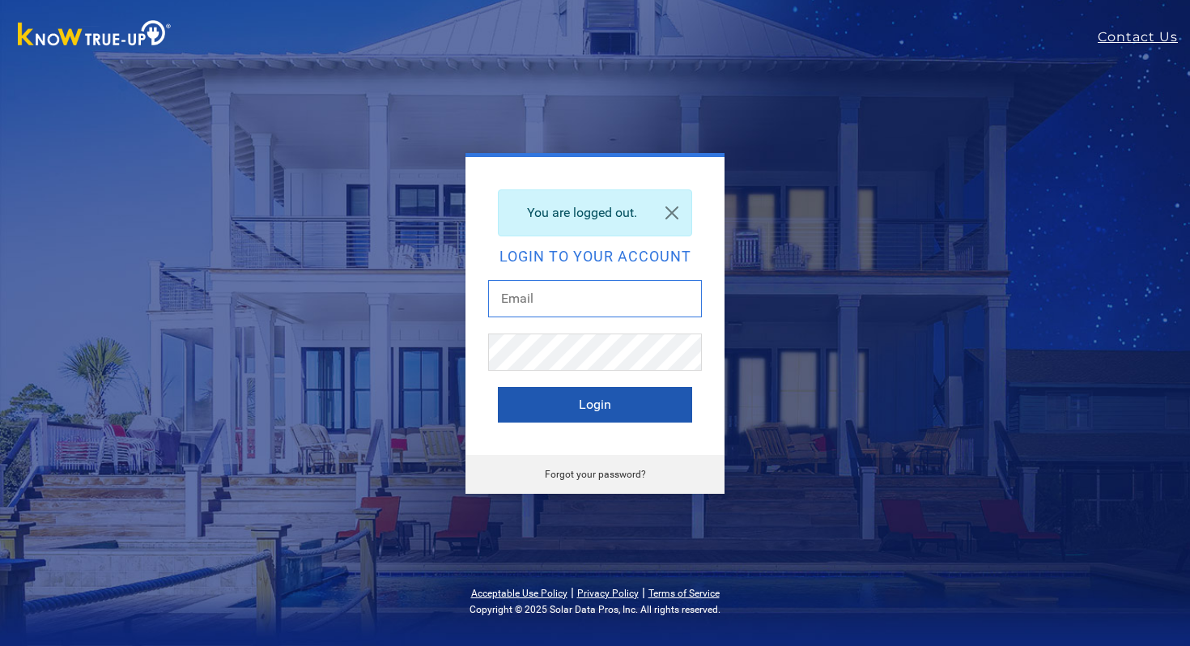
type input "mark.harlow@ambrosesolar.com"
click at [598, 403] on button "Login" at bounding box center [595, 405] width 194 height 36
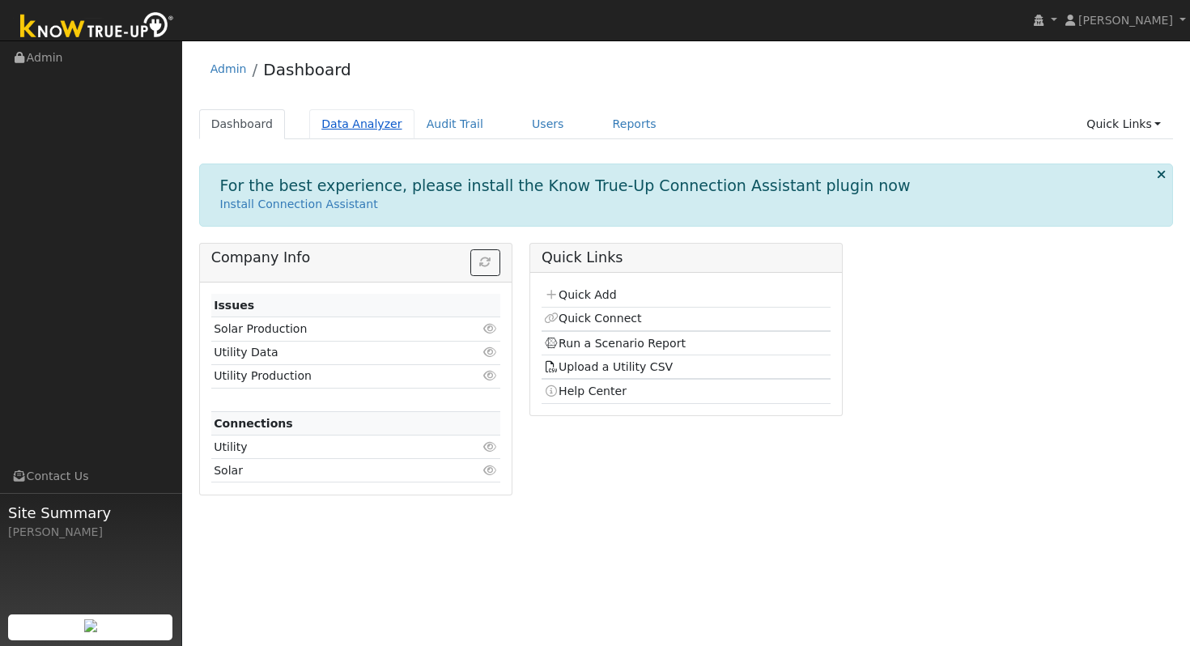
click at [354, 121] on link "Data Analyzer" at bounding box center [361, 124] width 105 height 30
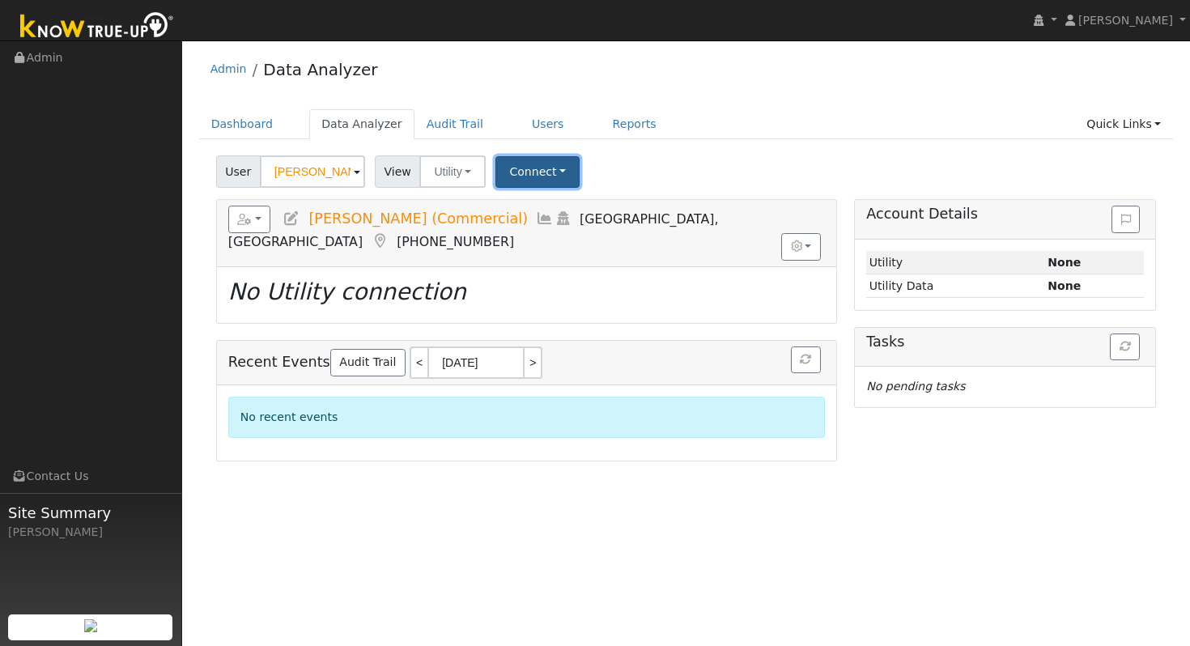
click at [560, 174] on button "Connect" at bounding box center [537, 172] width 84 height 32
click at [592, 208] on link "Select a Provider" at bounding box center [560, 207] width 126 height 23
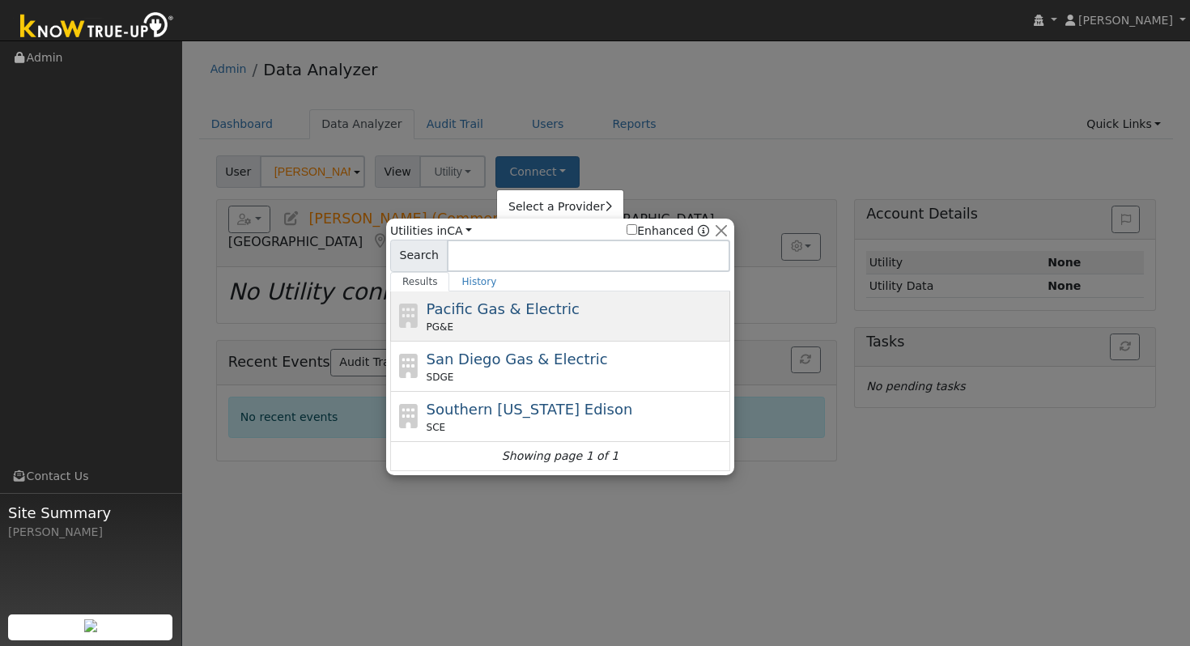
click at [608, 309] on div "Pacific Gas & Electric PG&E" at bounding box center [577, 316] width 300 height 36
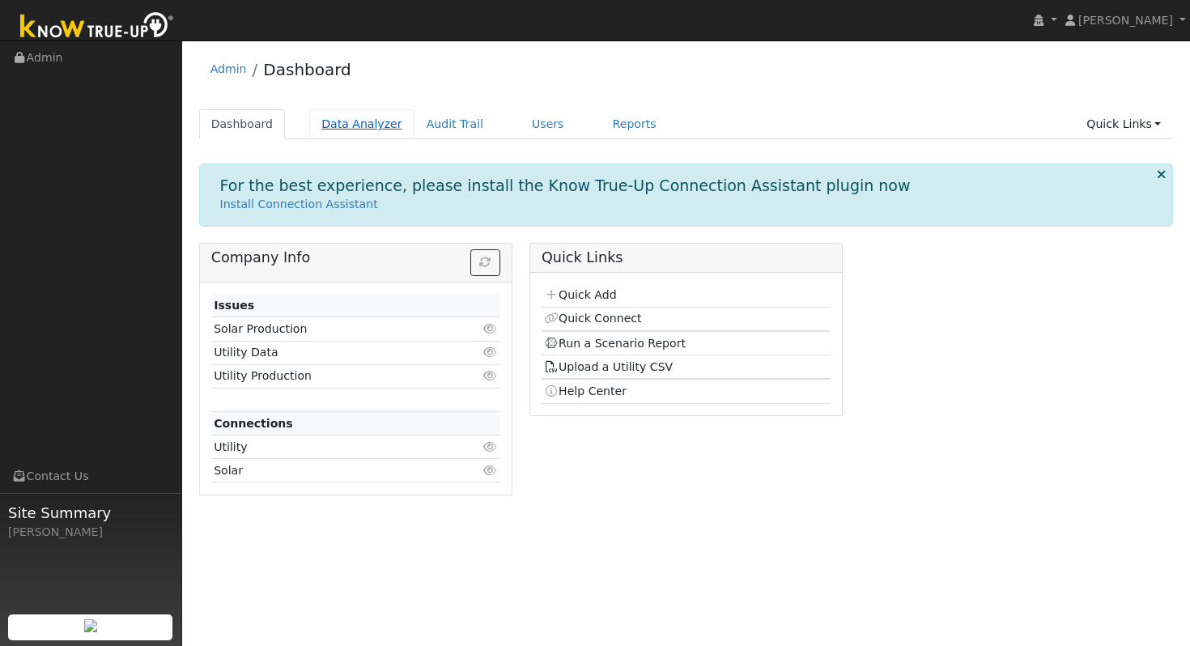
click at [371, 127] on link "Data Analyzer" at bounding box center [361, 124] width 105 height 30
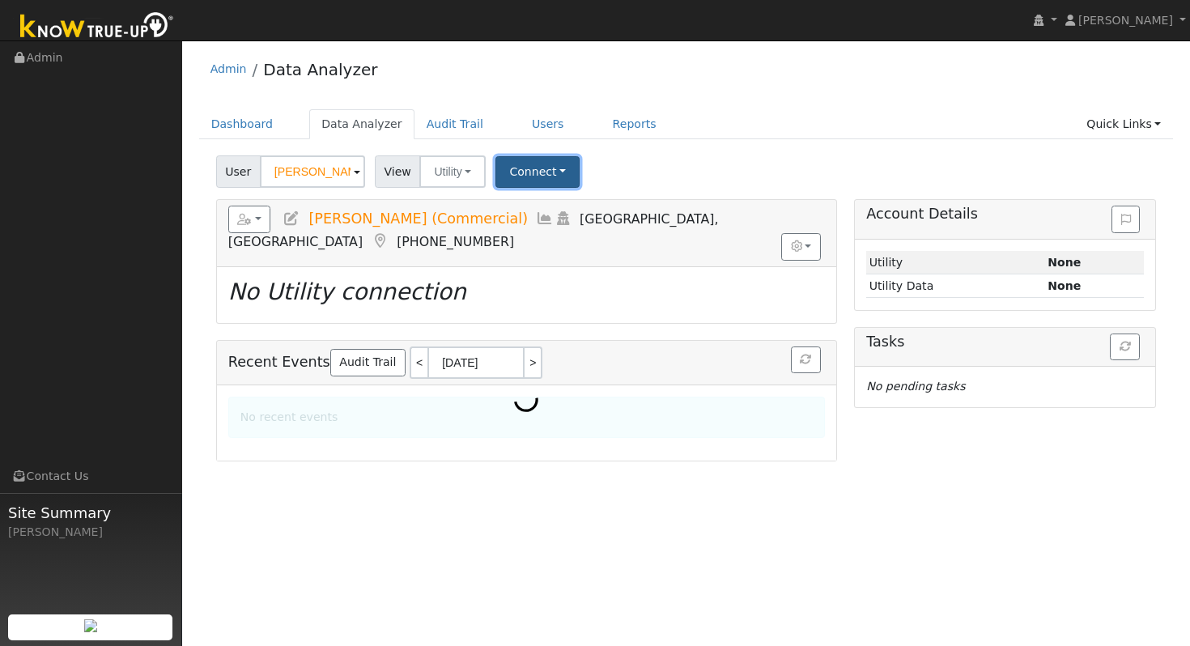
click at [563, 168] on button "Connect" at bounding box center [537, 172] width 84 height 32
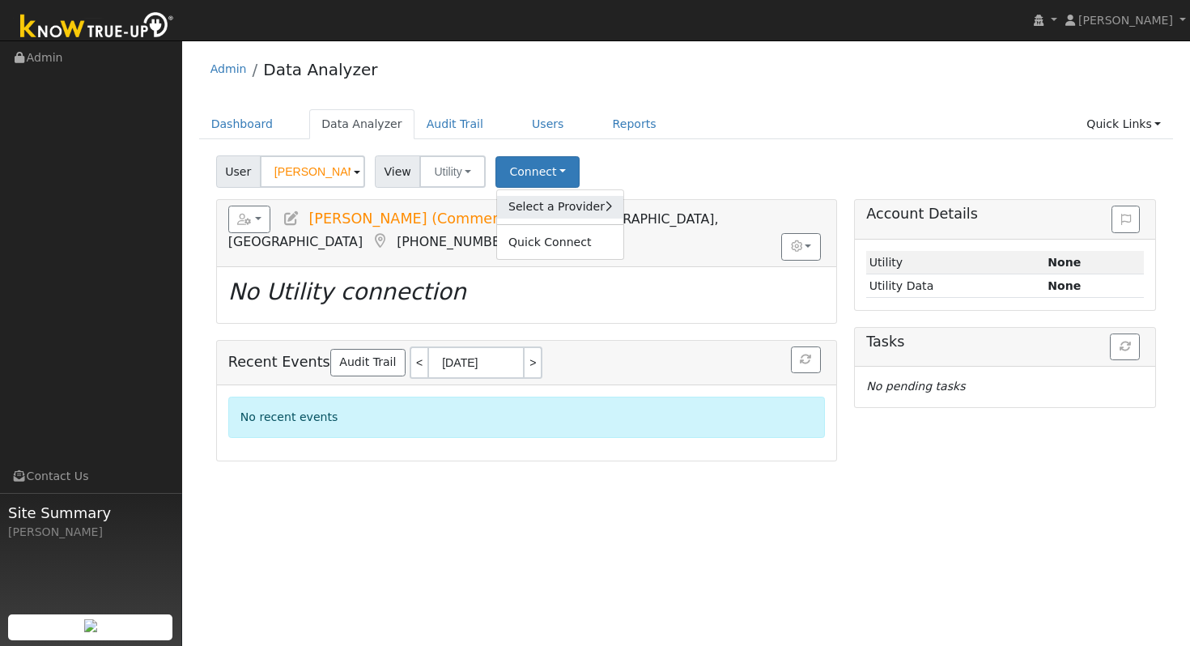
click at [580, 210] on link "Select a Provider" at bounding box center [560, 207] width 126 height 23
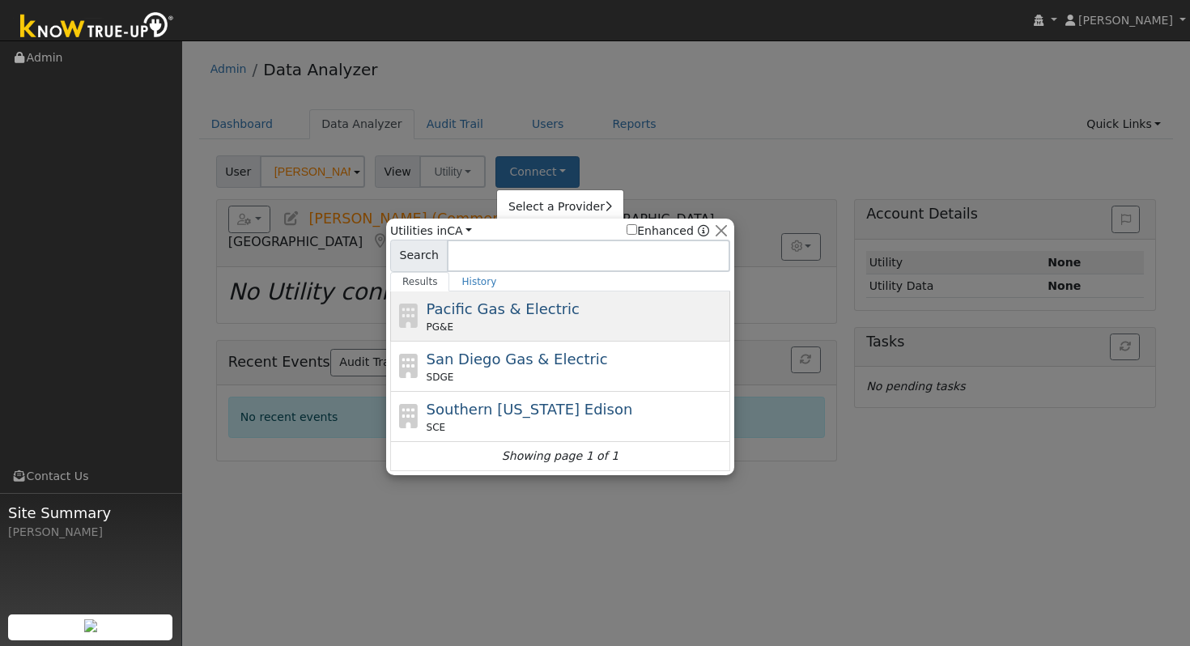
click at [579, 312] on div "Pacific Gas & Electric PG&E" at bounding box center [577, 316] width 300 height 36
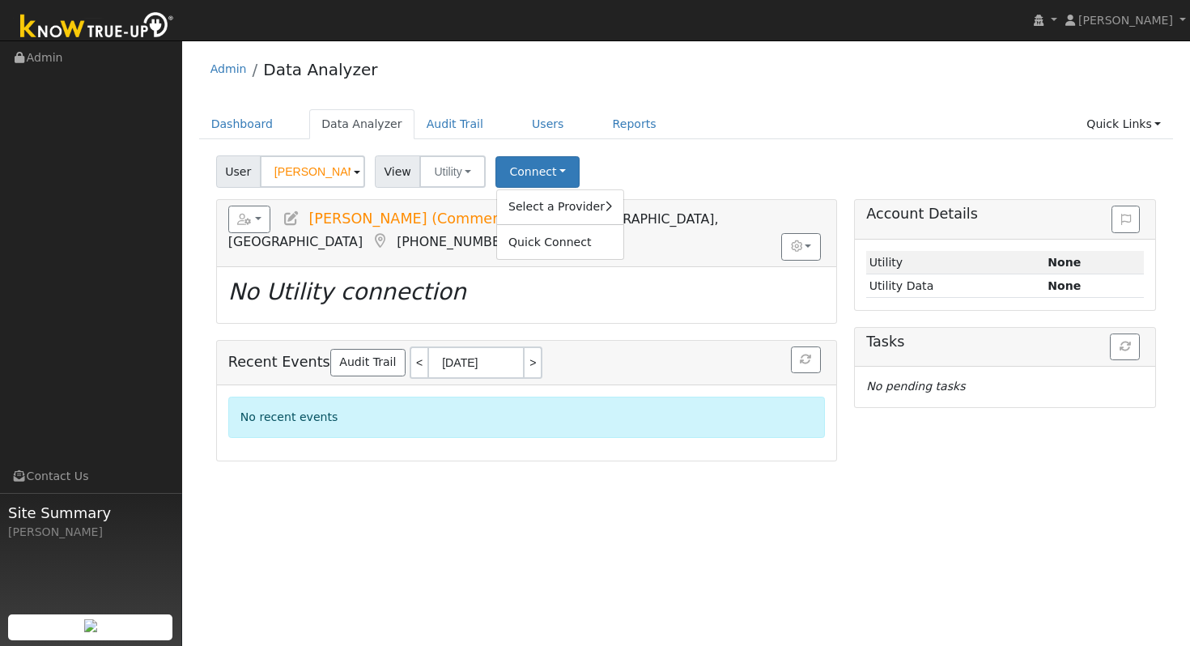
click at [898, 144] on div "Dashboard Data Analyzer Audit Trail Users Reports Quick Links Quick Add Quick C…" at bounding box center [686, 132] width 975 height 46
click at [559, 175] on button "Connect" at bounding box center [537, 172] width 84 height 32
click at [605, 206] on icon at bounding box center [608, 206] width 7 height 11
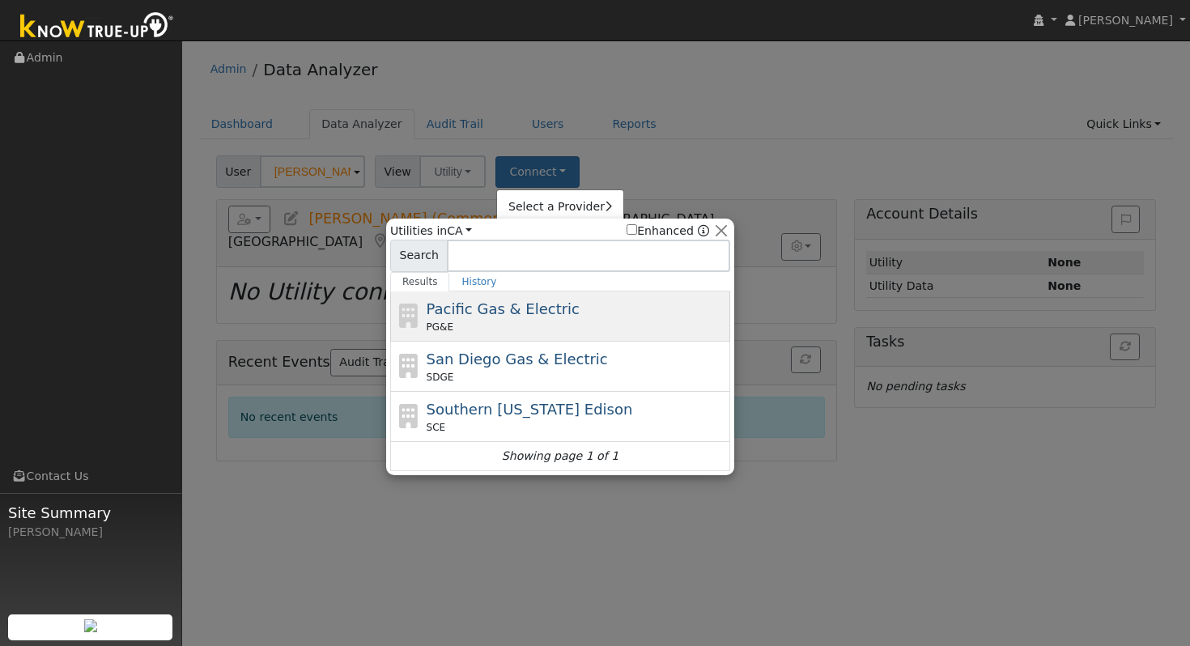
click at [602, 312] on div "Pacific Gas & Electric PG&E" at bounding box center [577, 316] width 300 height 36
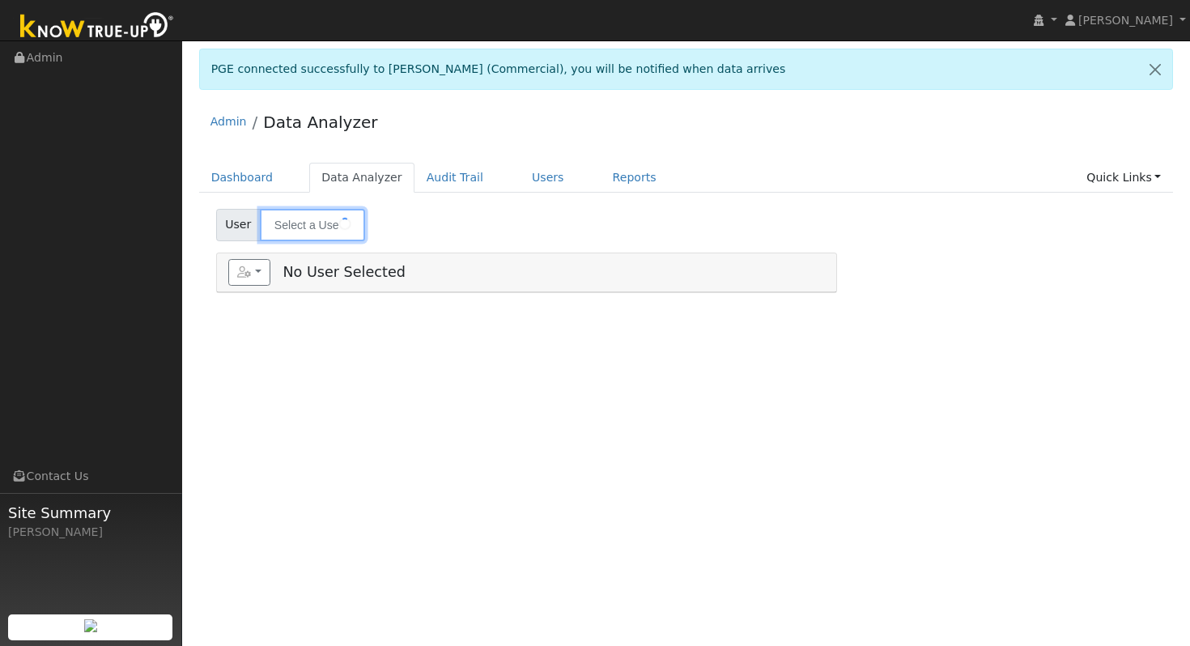
type input "[PERSON_NAME] (Commercial)"
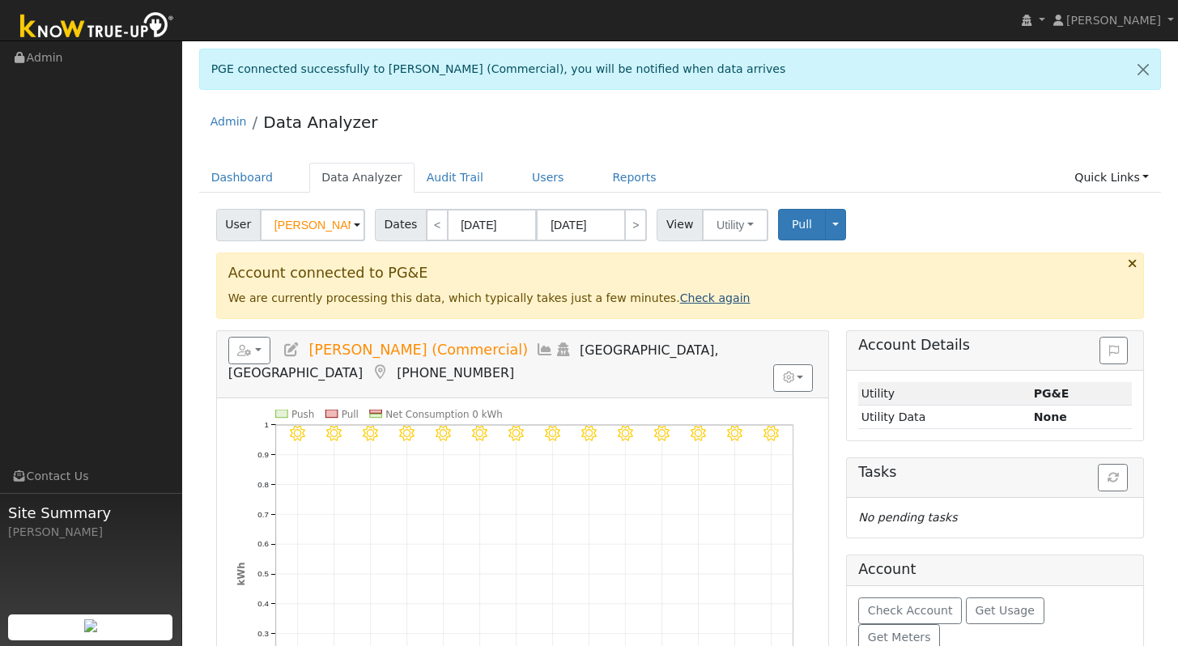
click at [680, 299] on link "Check again" at bounding box center [715, 297] width 70 height 13
click at [687, 292] on link "Check again" at bounding box center [715, 297] width 70 height 13
click at [682, 295] on link "Check again" at bounding box center [715, 297] width 70 height 13
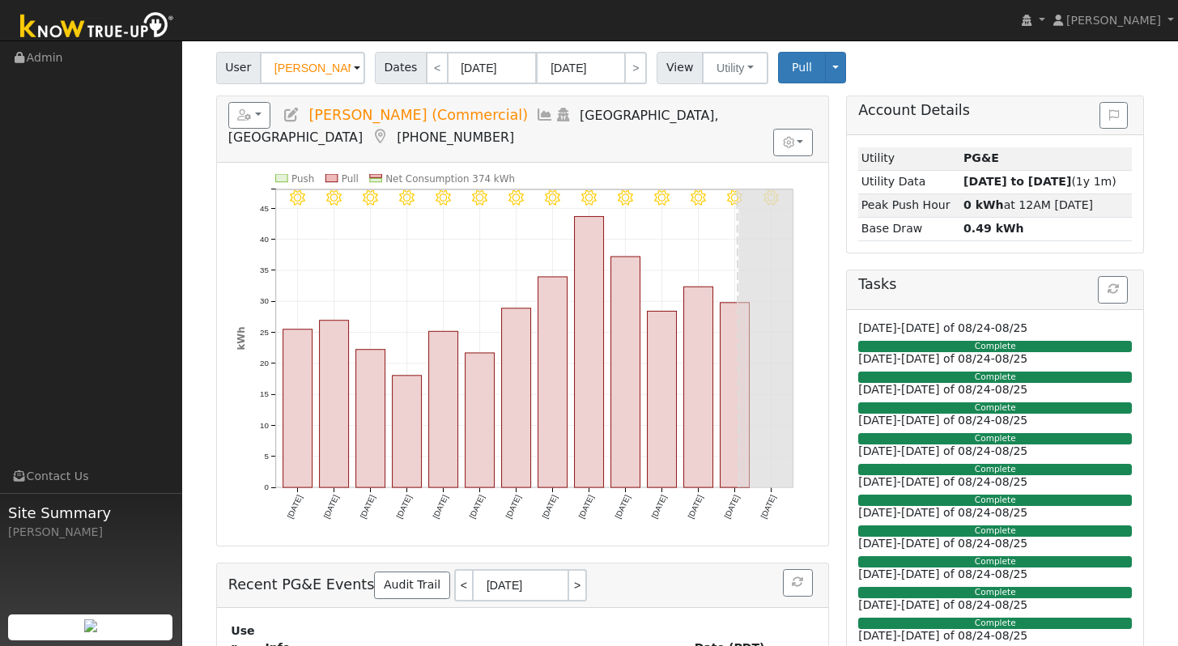
scroll to position [90, 0]
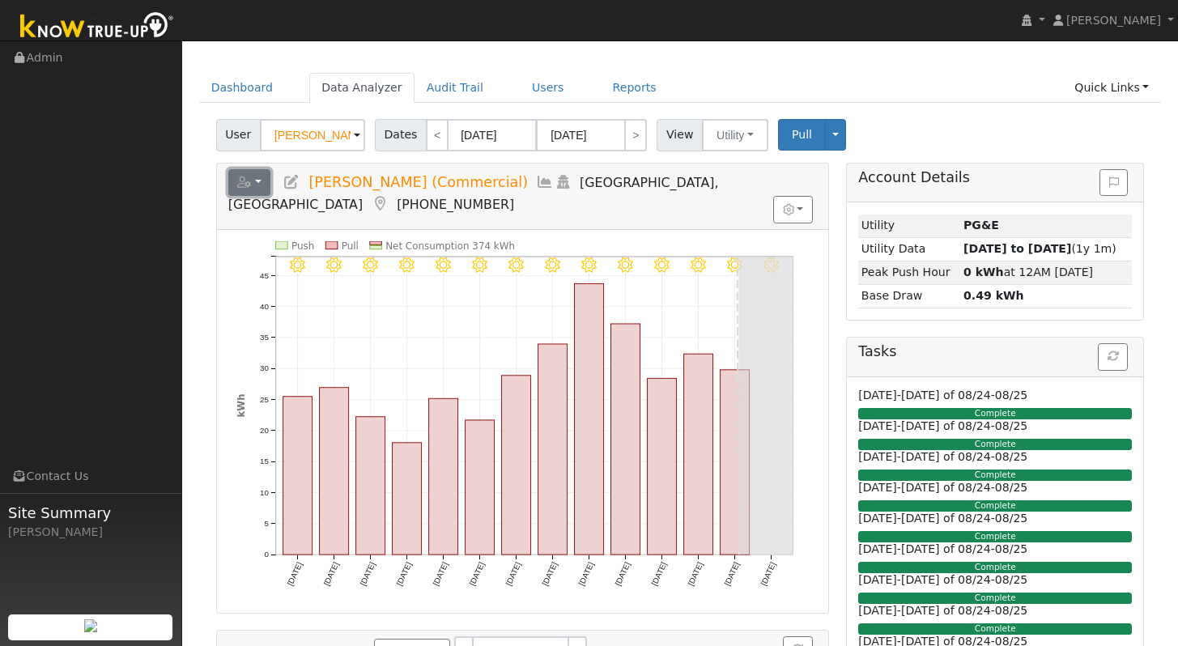
click at [254, 180] on button "button" at bounding box center [249, 183] width 43 height 28
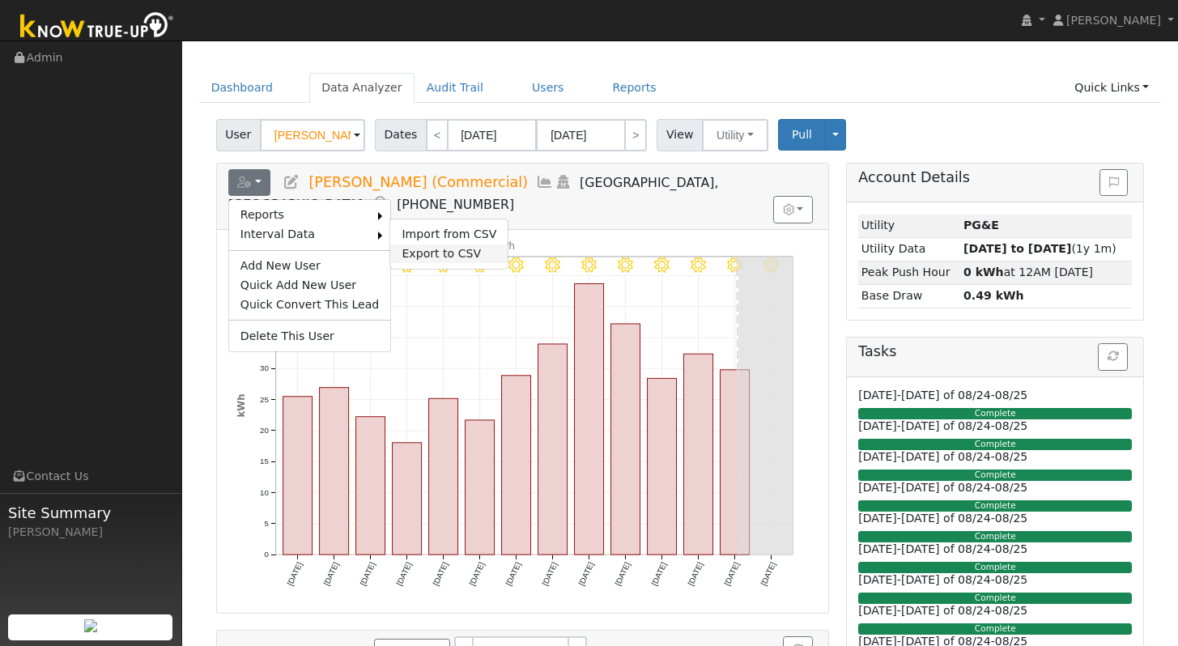
click at [411, 250] on link "Export to CSV" at bounding box center [448, 253] width 117 height 19
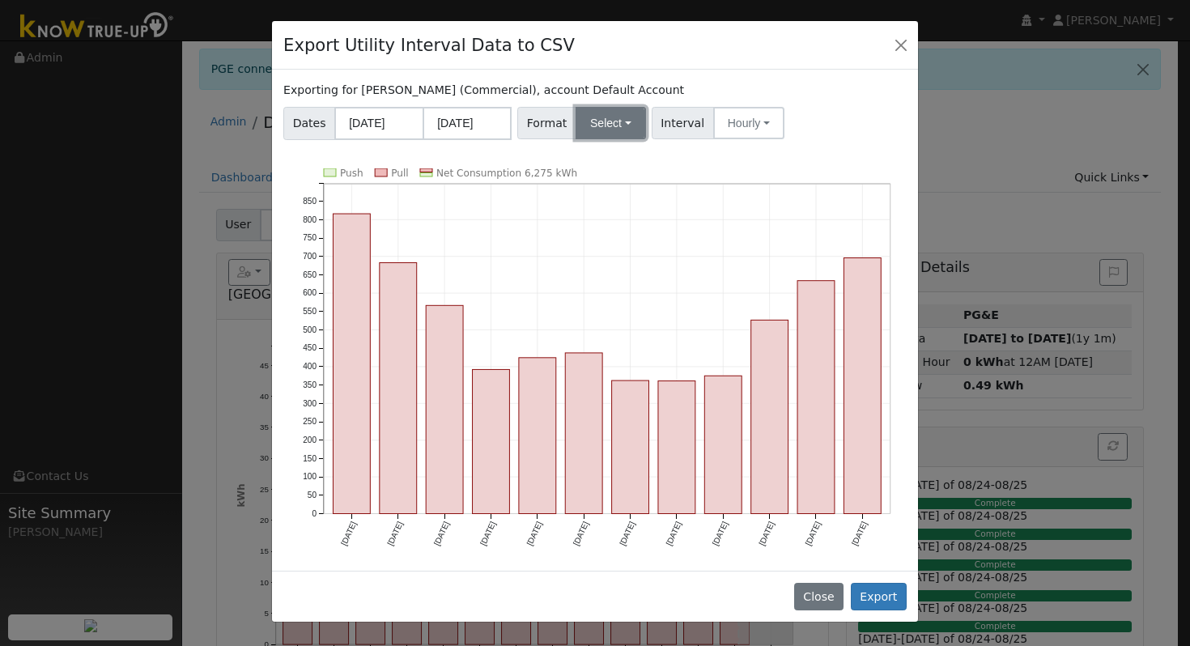
click at [603, 123] on button "Select" at bounding box center [611, 123] width 70 height 32
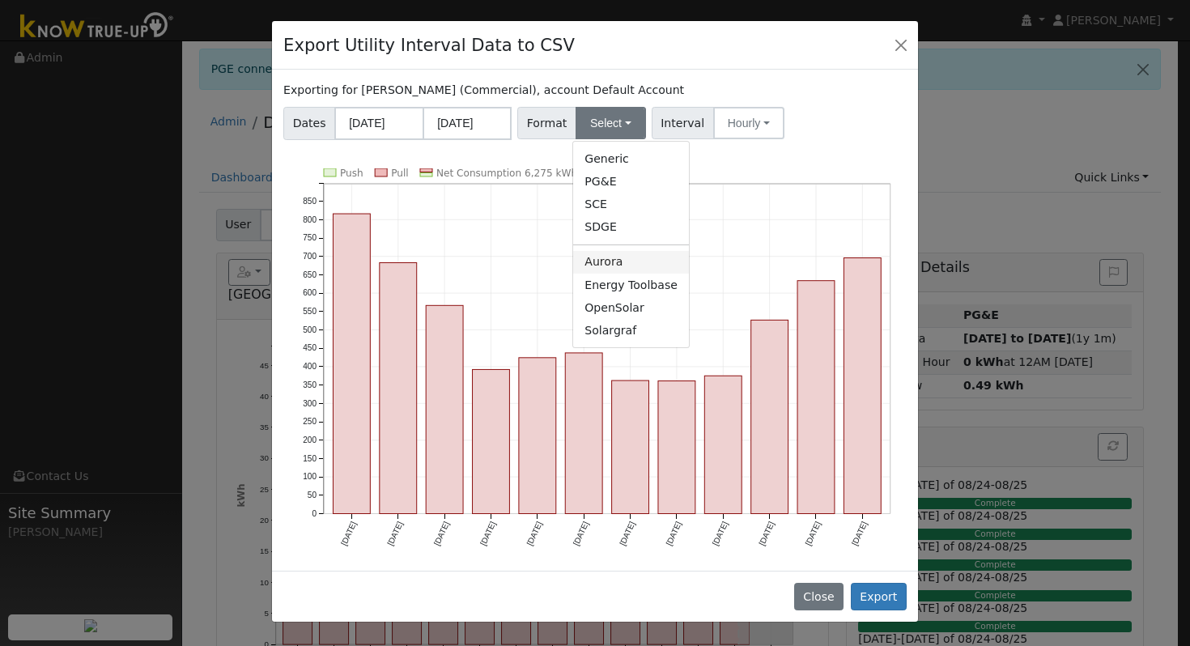
click at [630, 262] on link "Aurora" at bounding box center [631, 262] width 116 height 23
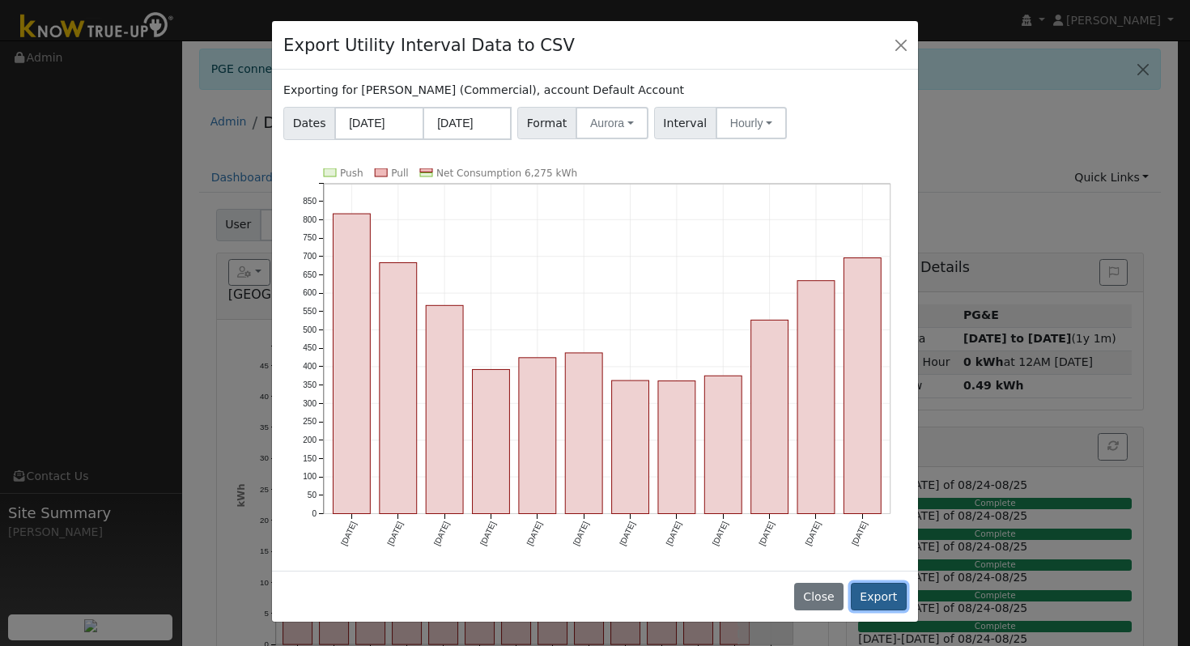
click at [890, 587] on button "Export" at bounding box center [879, 597] width 56 height 28
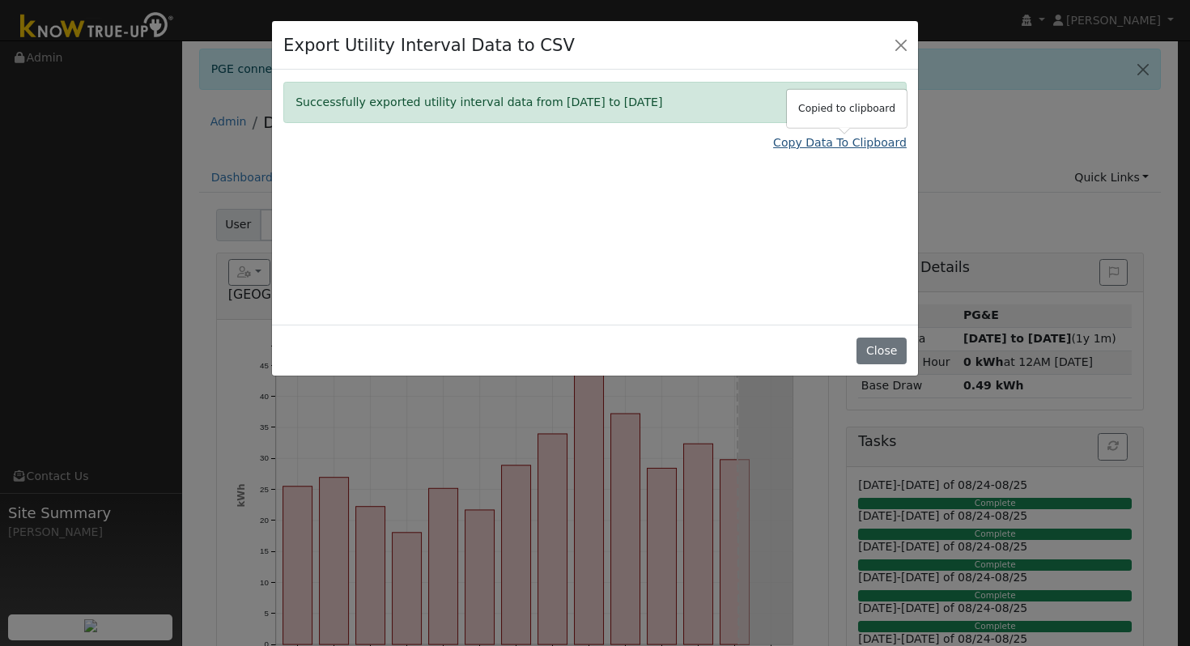
click at [852, 135] on link "Copy Data To Clipboard" at bounding box center [840, 142] width 134 height 17
click at [852, 140] on link "Copy Data To Clipboard" at bounding box center [840, 142] width 134 height 17
